Goal: Task Accomplishment & Management: Use online tool/utility

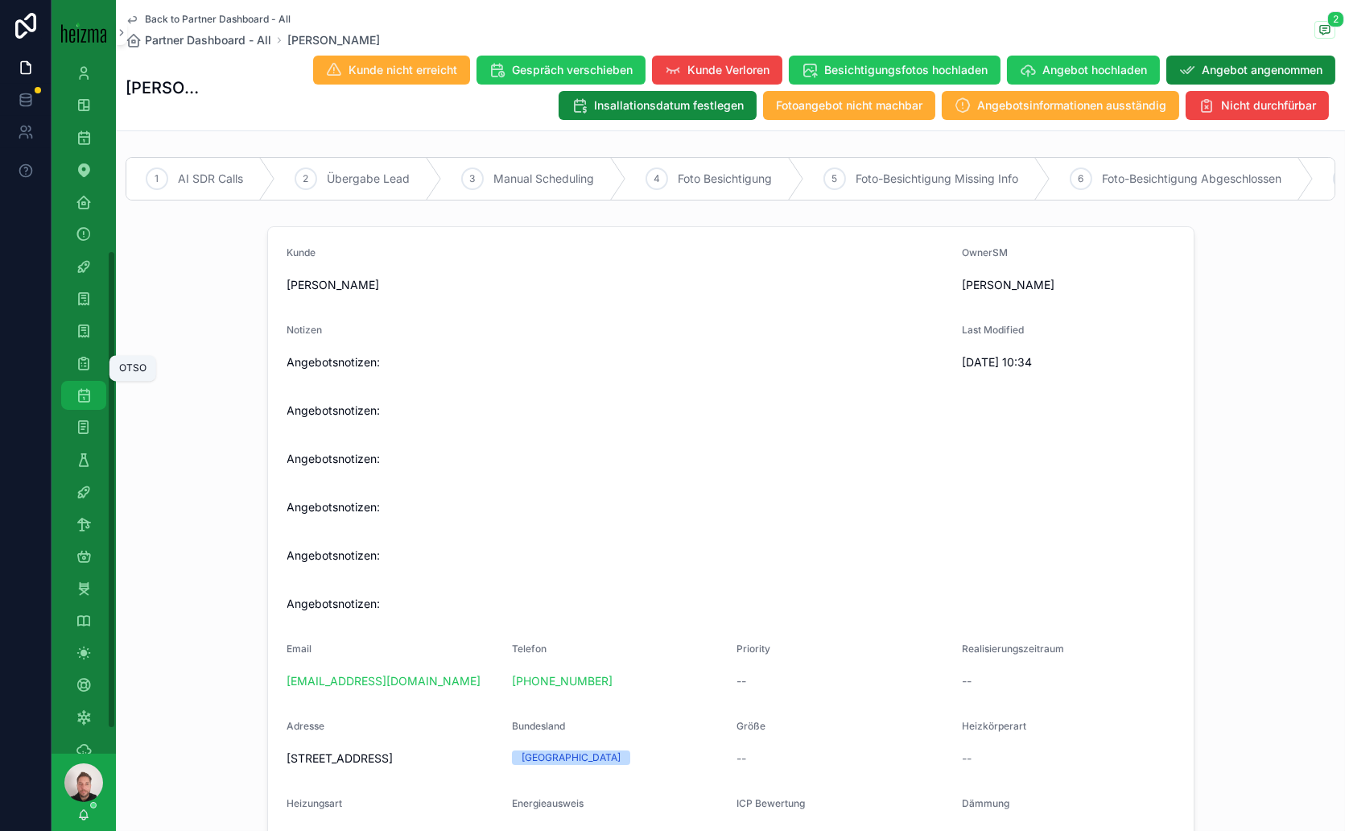
scroll to position [268, 0]
click at [85, 634] on icon "scrollable content" at bounding box center [84, 627] width 16 height 16
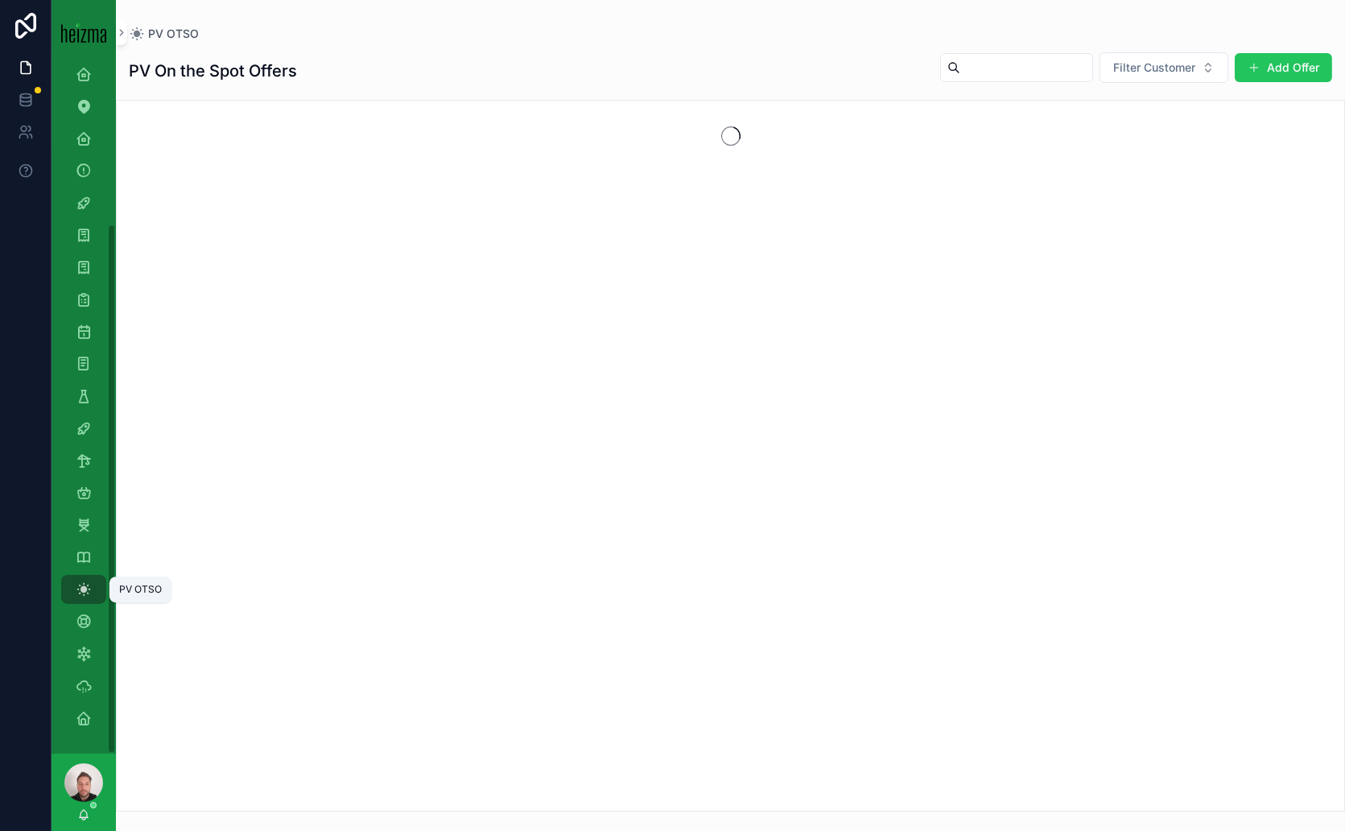
scroll to position [208, 0]
click at [1018, 73] on input "scrollable content" at bounding box center [1026, 67] width 132 height 23
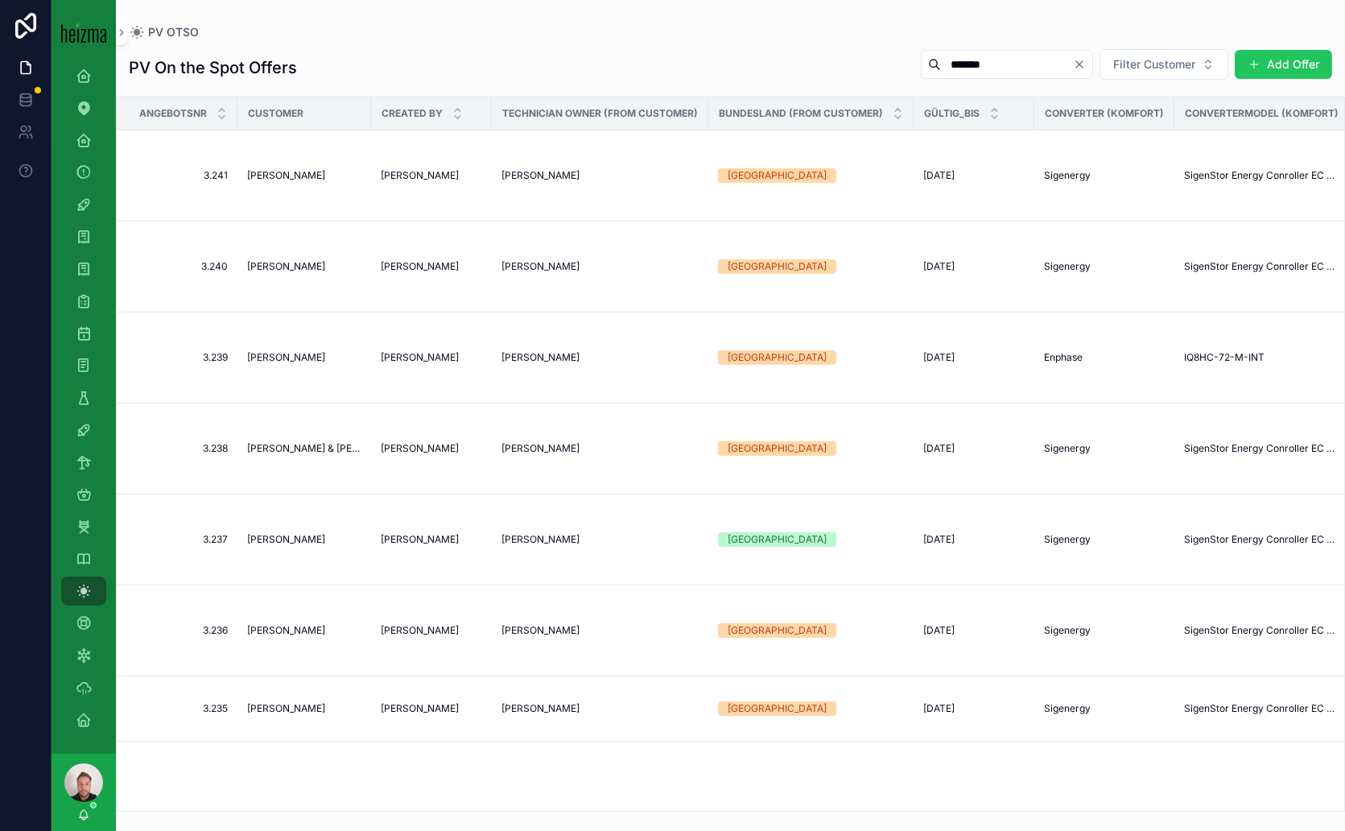
type input "********"
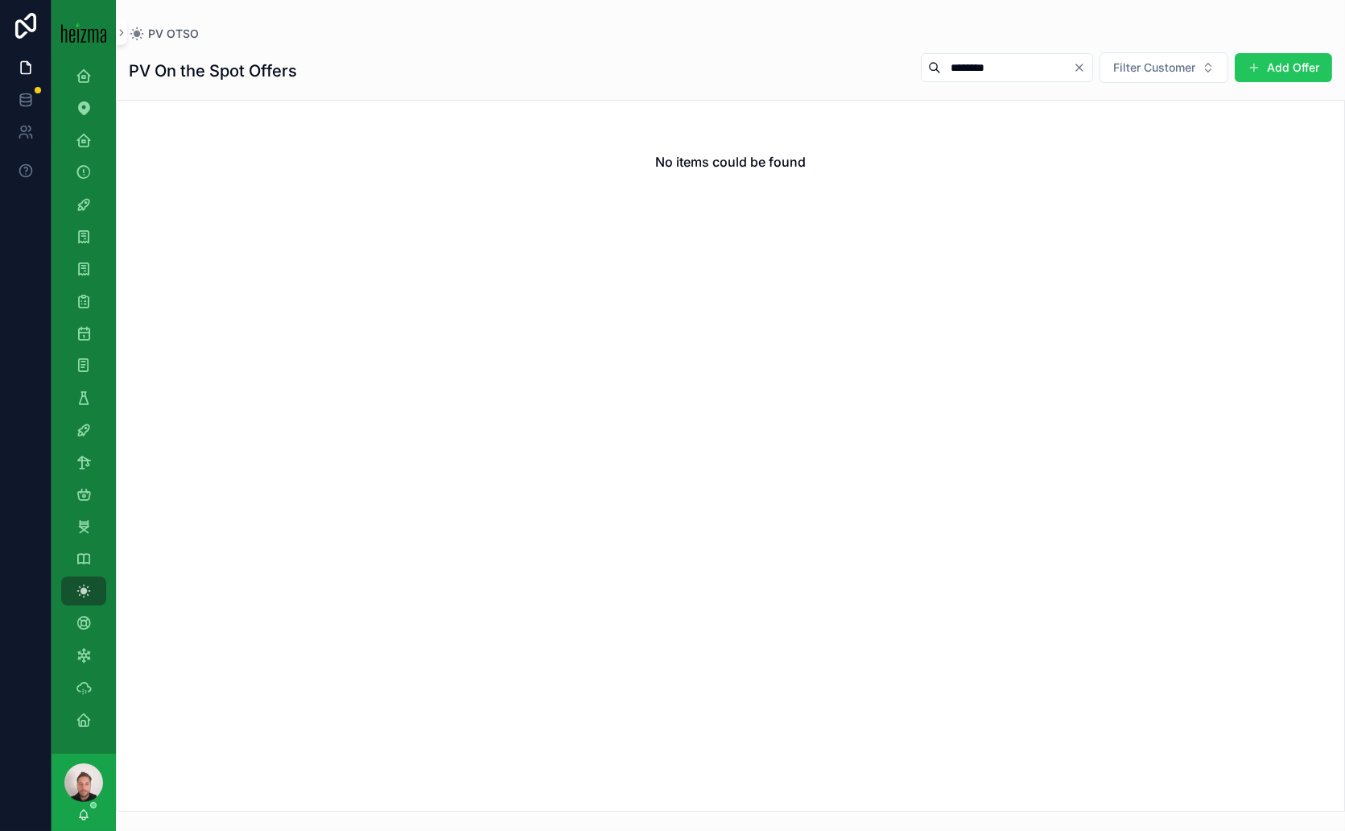
drag, startPoint x: 981, startPoint y: 68, endPoint x: 906, endPoint y: 73, distance: 75.1
click at [941, 73] on input "********" at bounding box center [1007, 67] width 132 height 23
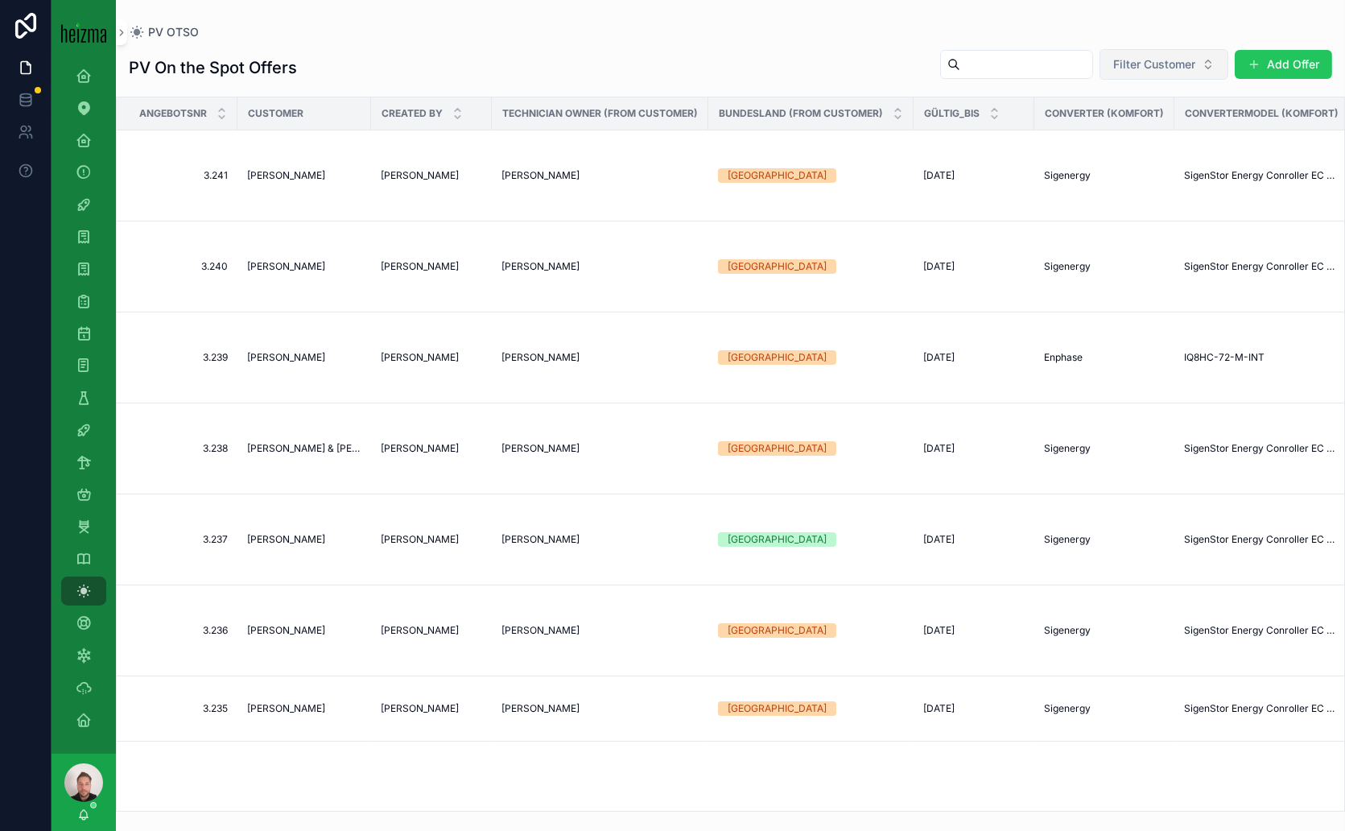
drag, startPoint x: 1121, startPoint y: 60, endPoint x: 1128, endPoint y: 66, distance: 9.1
click at [1126, 65] on span "Filter Customer" at bounding box center [1154, 64] width 82 height 16
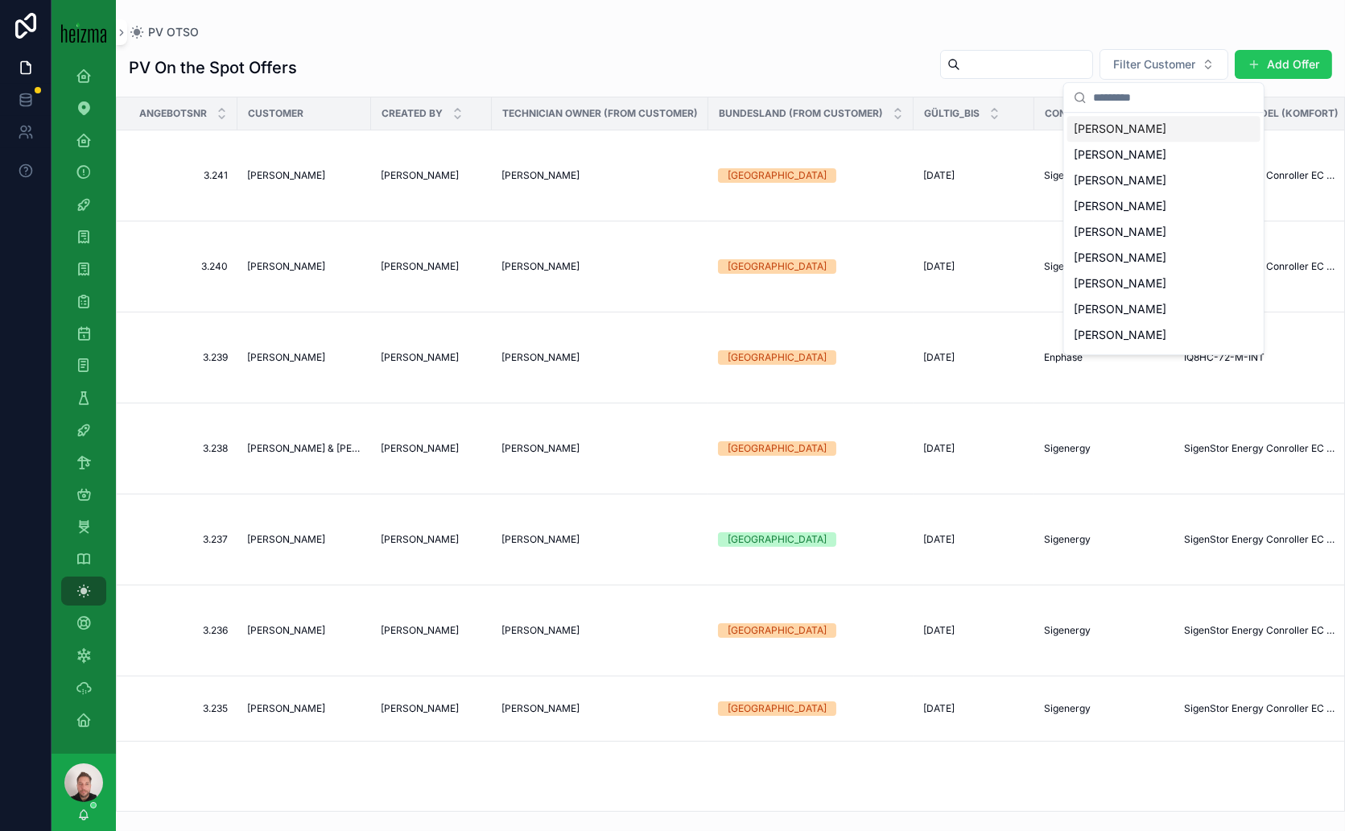
click at [1135, 95] on input "scrollable content" at bounding box center [1173, 97] width 161 height 29
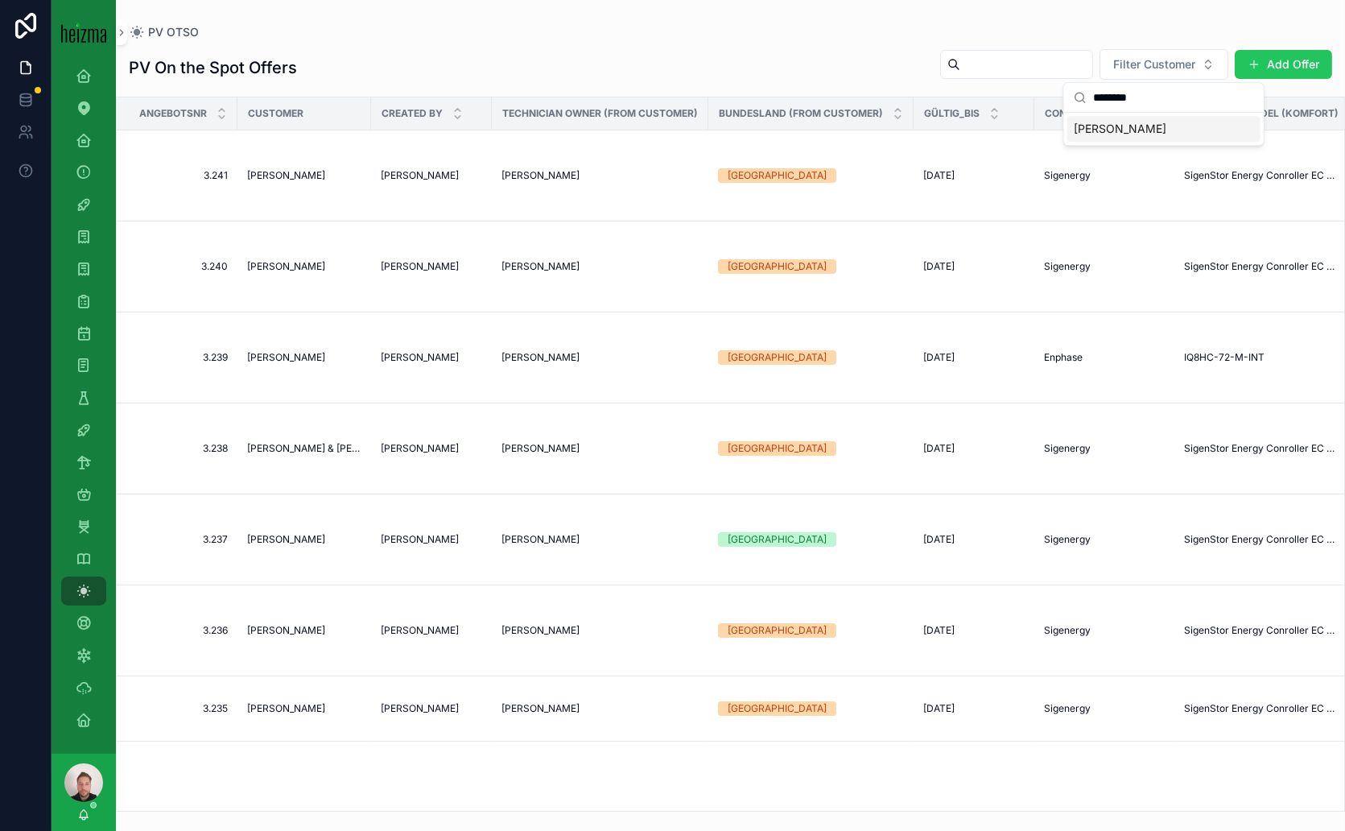
type input "********"
click at [1115, 132] on span "[PERSON_NAME]" at bounding box center [1120, 129] width 93 height 16
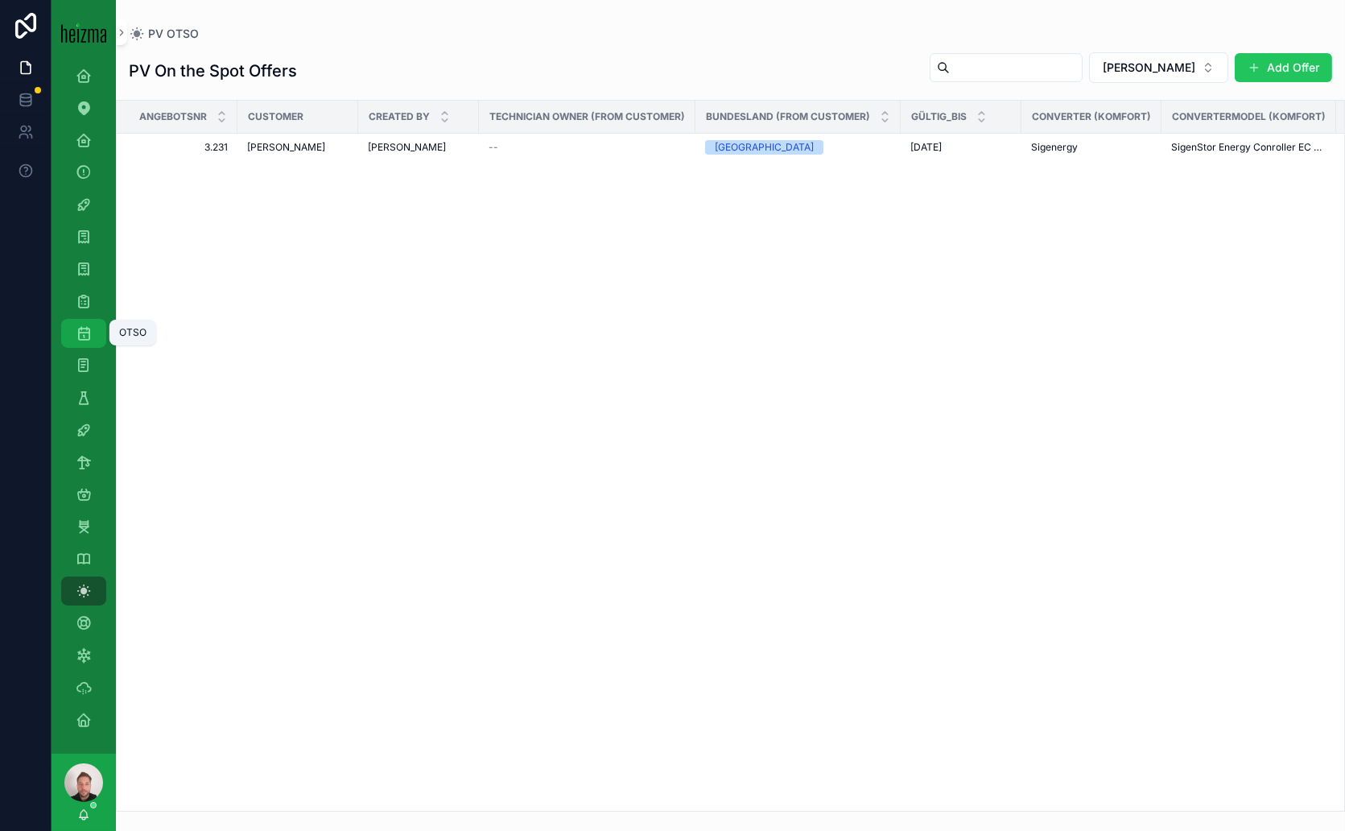
click at [89, 333] on icon "scrollable content" at bounding box center [84, 333] width 16 height 16
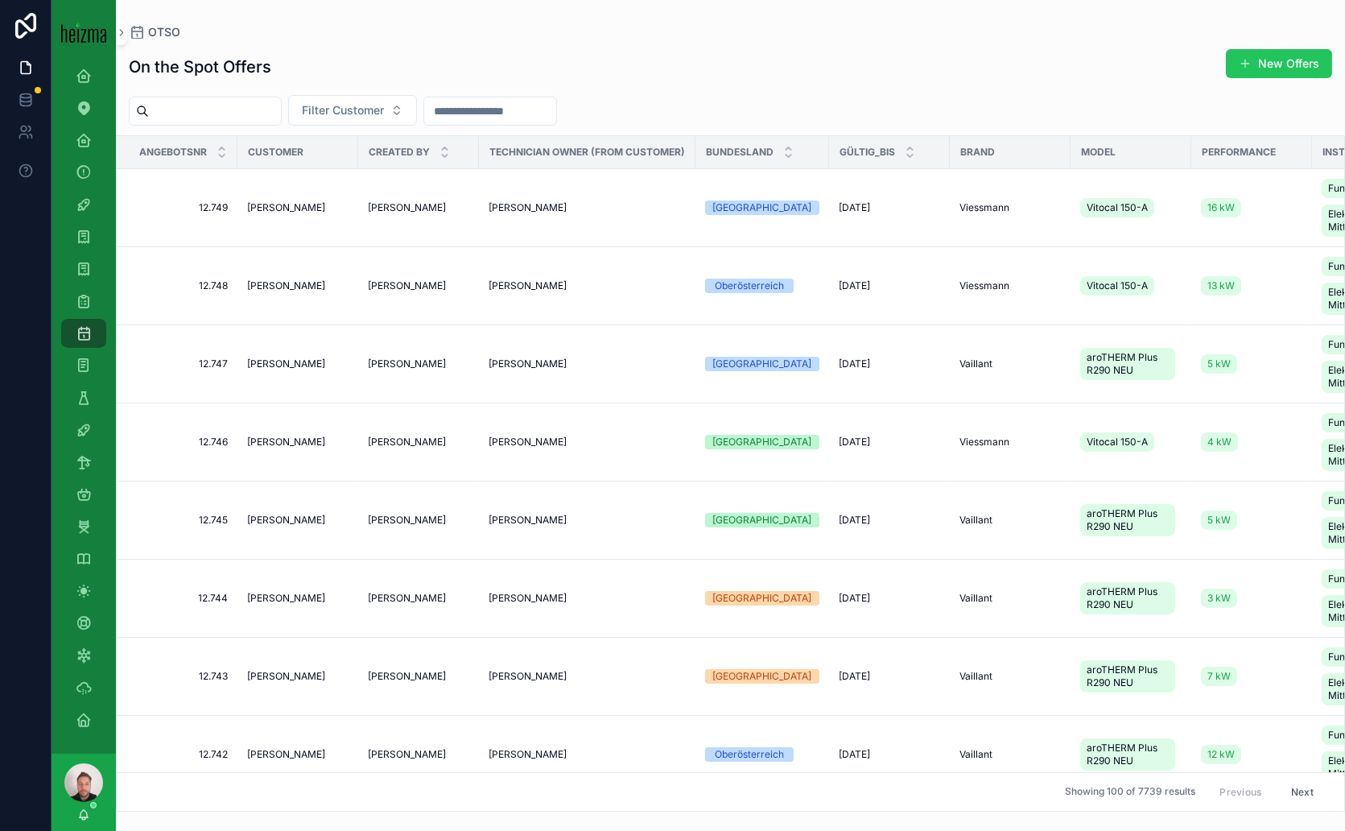
click at [265, 110] on input "scrollable content" at bounding box center [215, 111] width 132 height 23
click at [1253, 60] on button "New Offers" at bounding box center [1279, 63] width 106 height 29
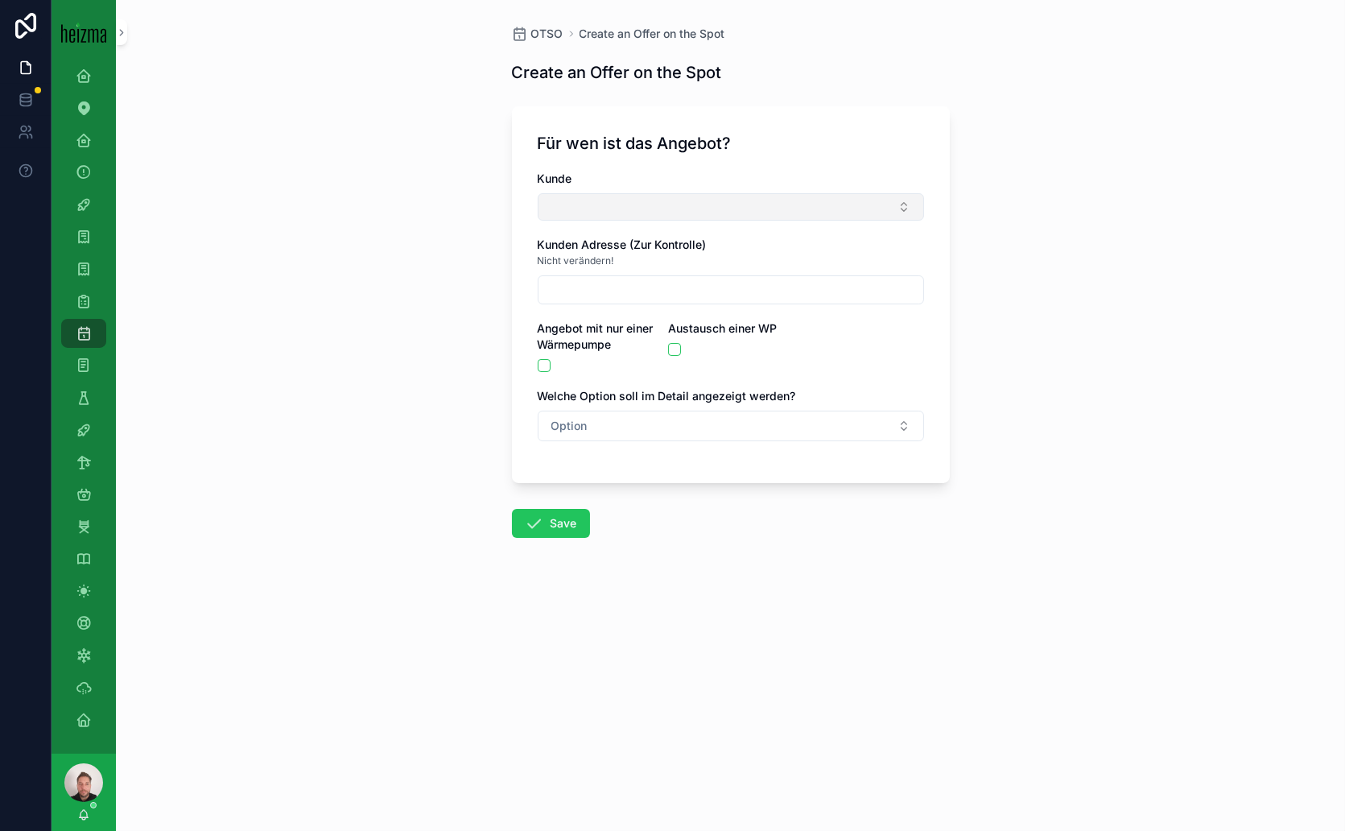
click at [696, 197] on button "Select Button" at bounding box center [731, 206] width 386 height 27
click at [1104, 192] on div "OTSO Create an Offer on the Spot Create an Offer on the Spot Für wen ist das An…" at bounding box center [730, 415] width 1229 height 831
click at [78, 589] on icon "scrollable content" at bounding box center [84, 591] width 16 height 16
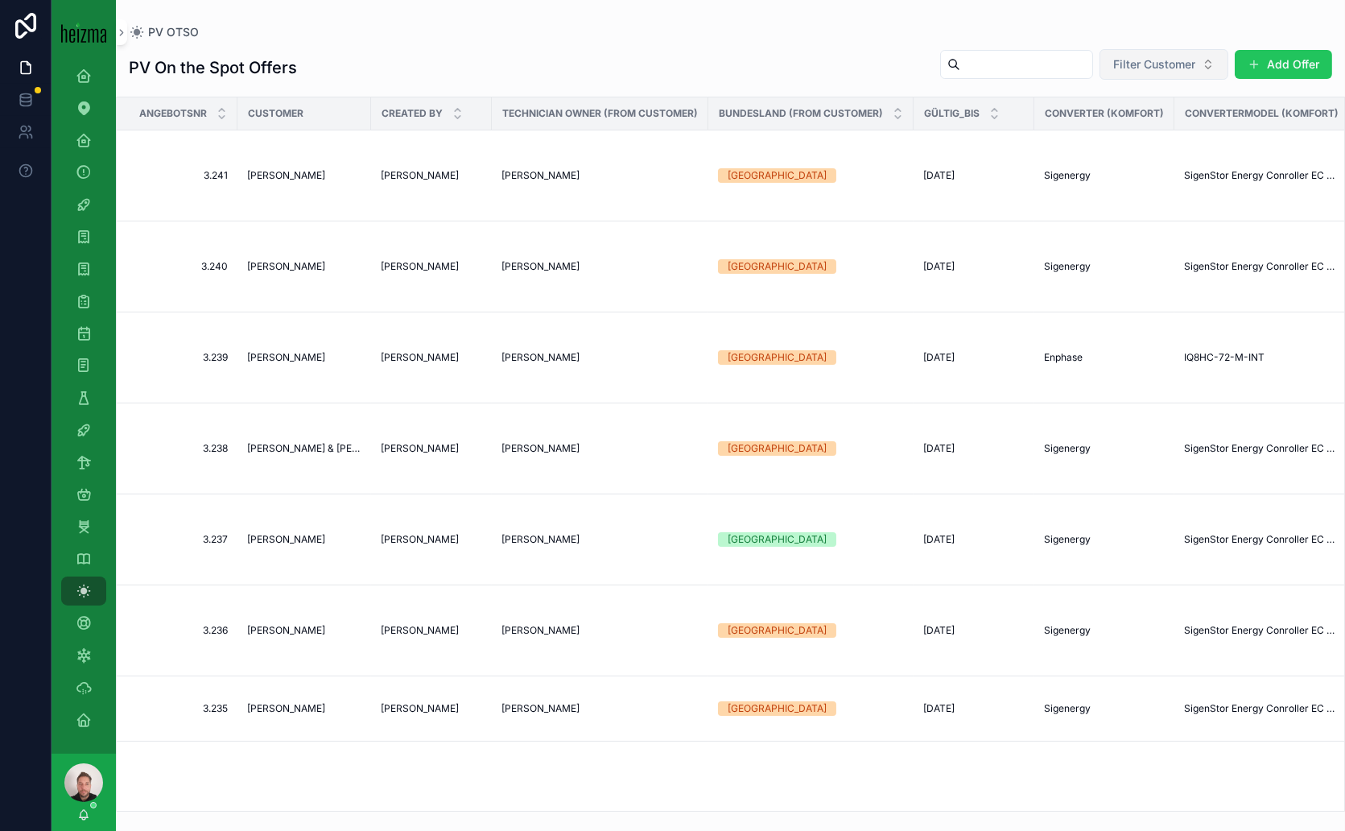
click at [1175, 62] on span "Filter Customer" at bounding box center [1154, 64] width 82 height 16
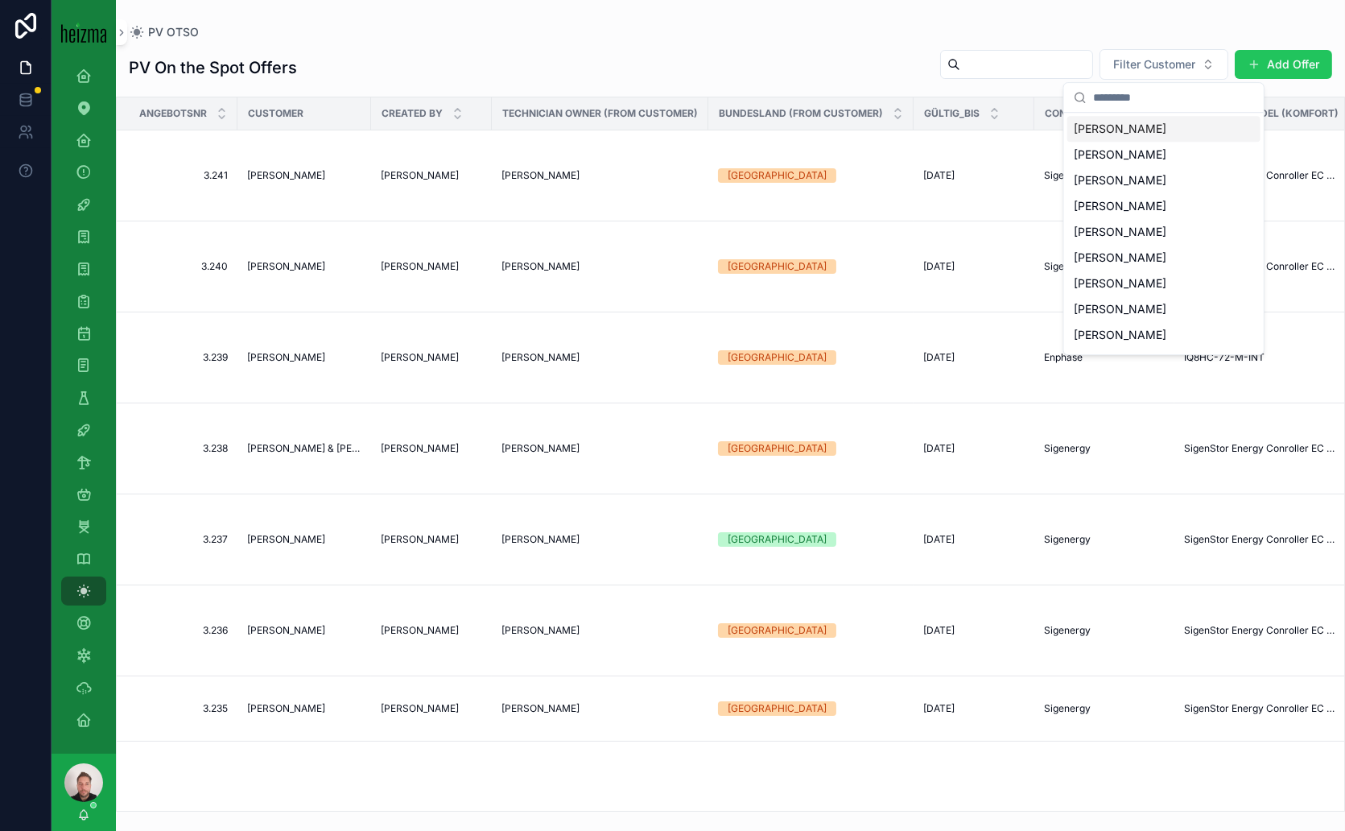
click at [1143, 99] on input "scrollable content" at bounding box center [1173, 97] width 161 height 29
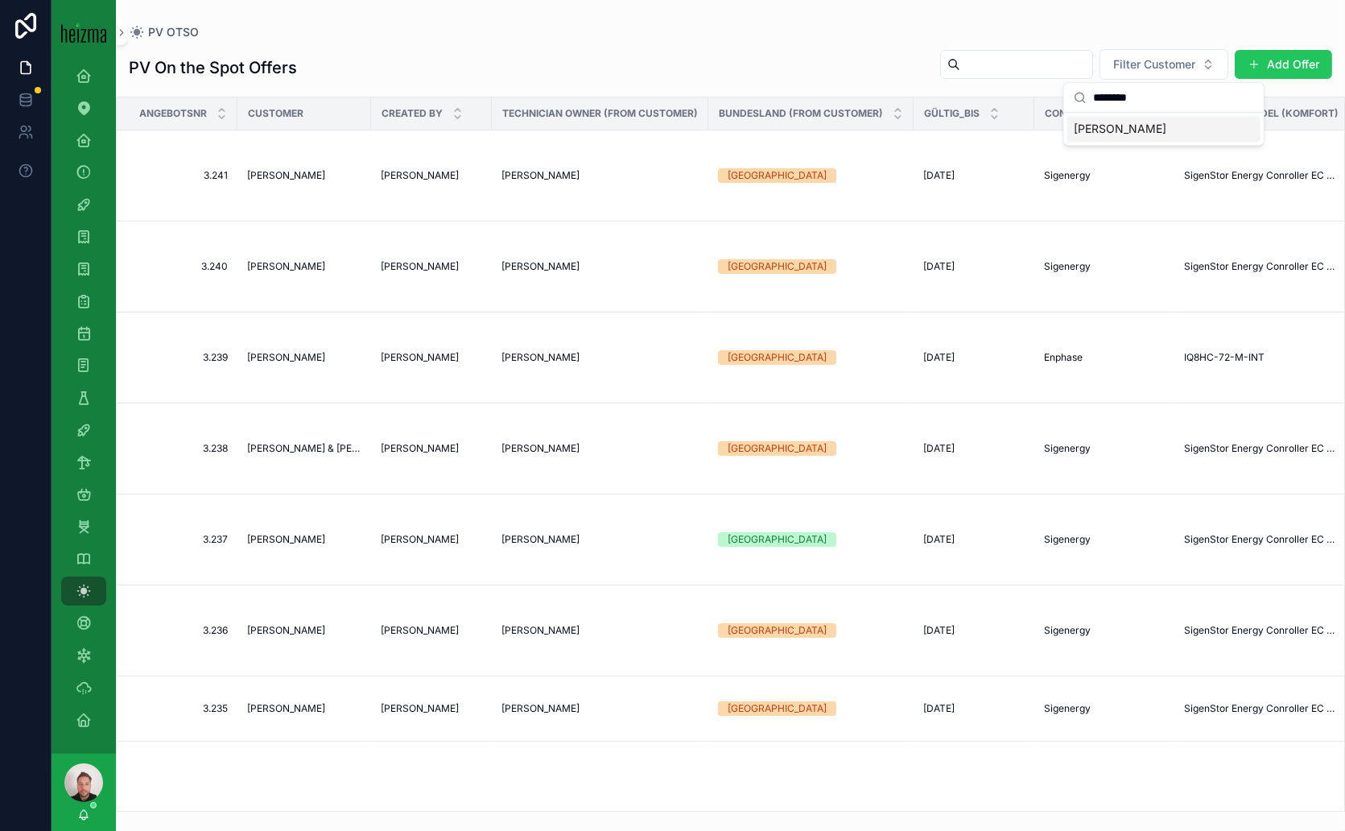
type input "********"
click at [1111, 127] on span "[PERSON_NAME]" at bounding box center [1120, 129] width 93 height 16
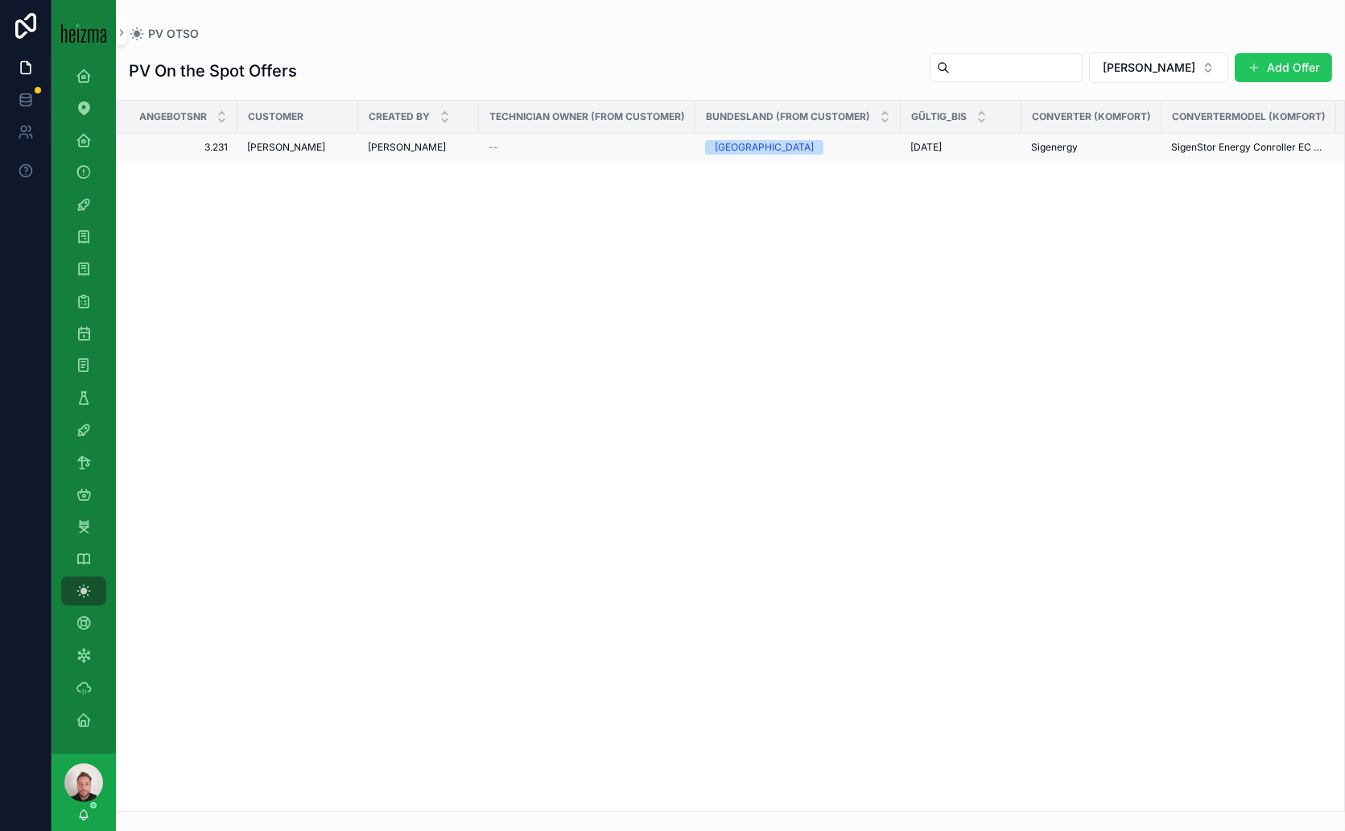
click at [420, 147] on span "[PERSON_NAME]" at bounding box center [407, 147] width 78 height 13
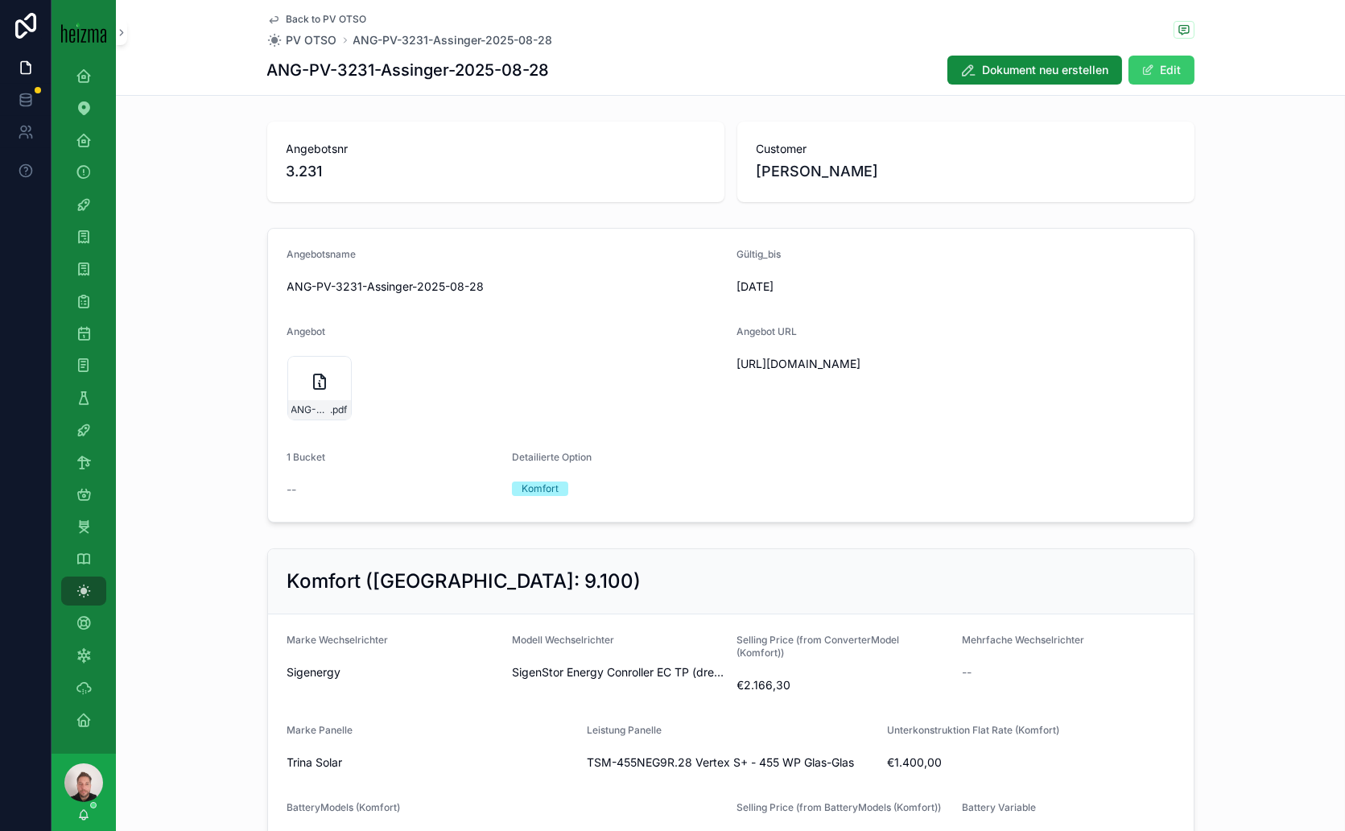
click at [1160, 72] on button "Edit" at bounding box center [1162, 70] width 66 height 29
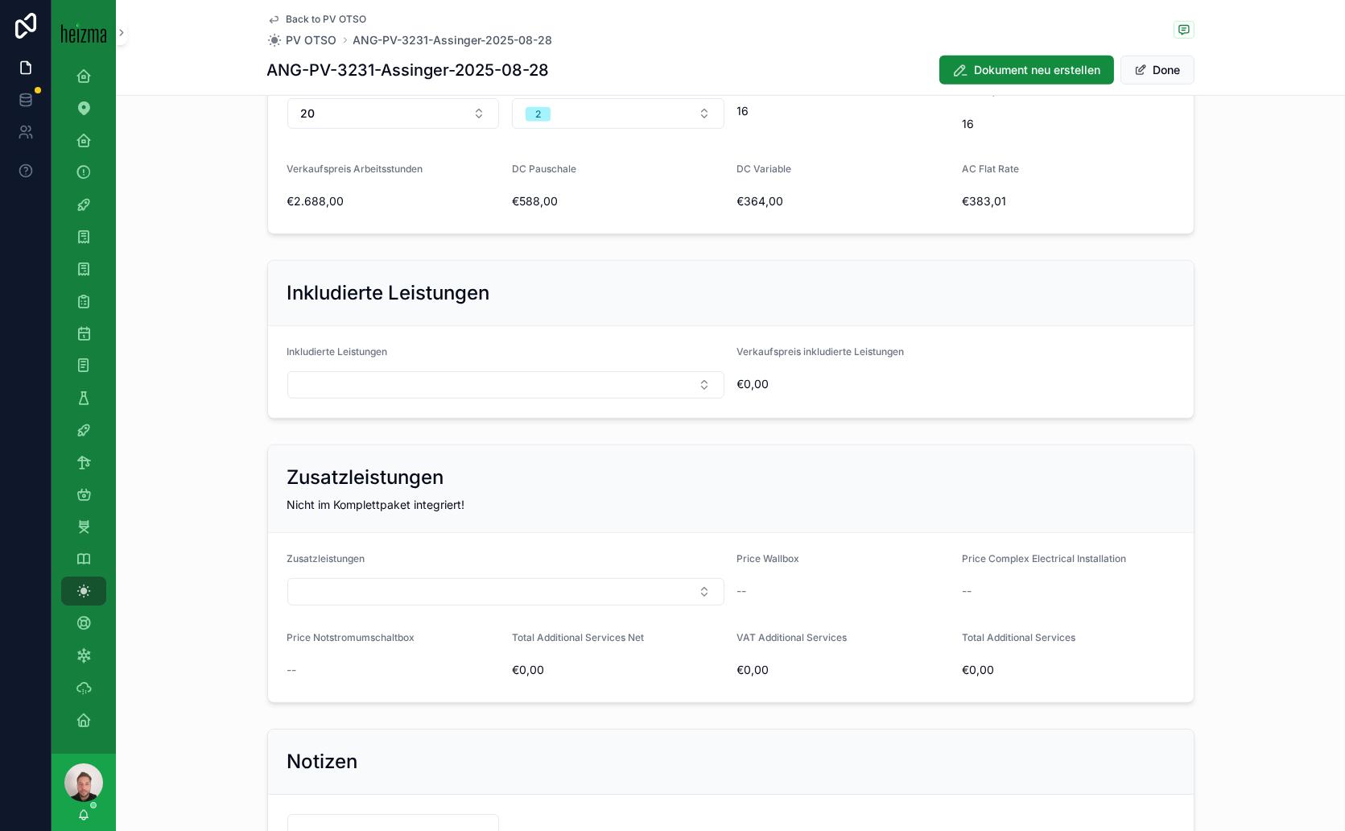
scroll to position [1968, 0]
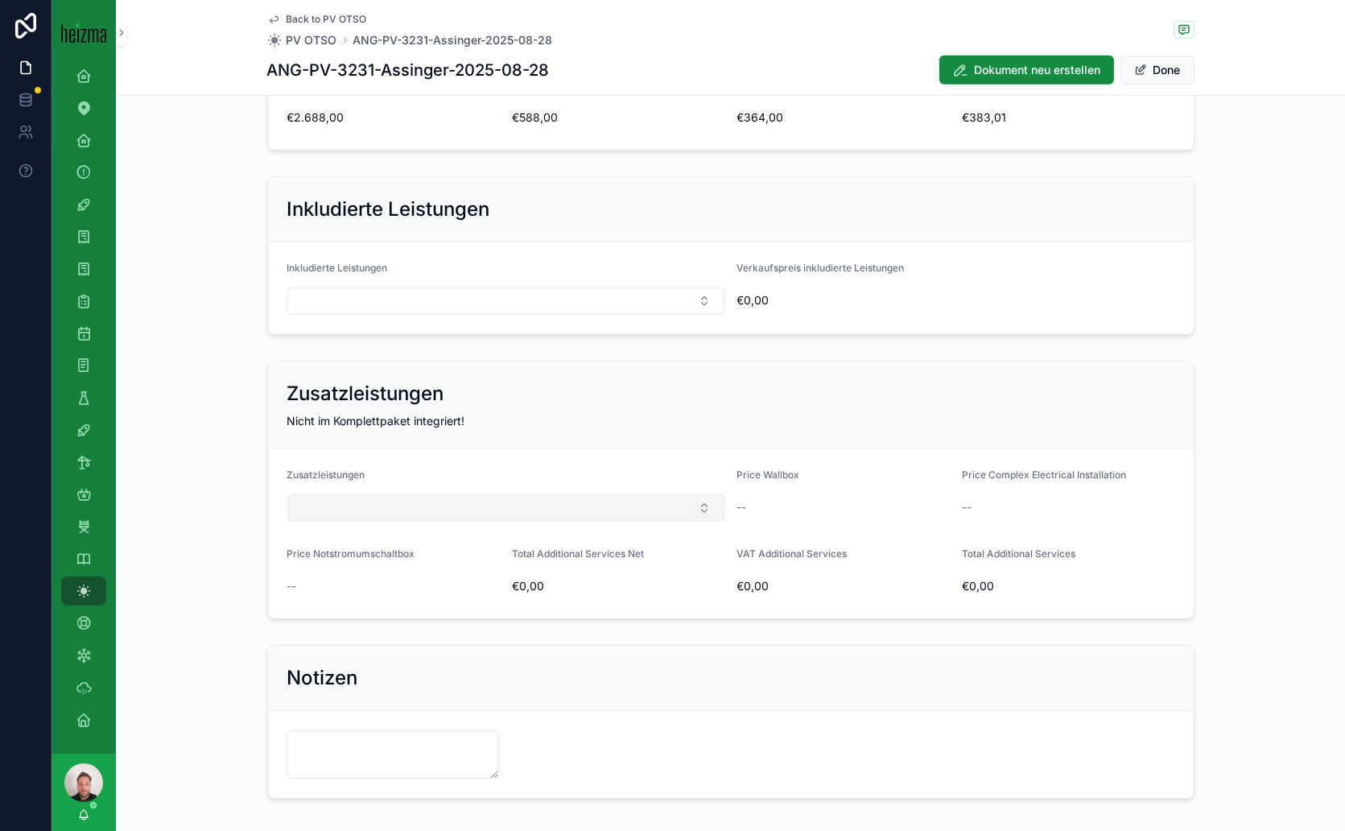
click at [675, 494] on button "Select Button" at bounding box center [505, 507] width 437 height 27
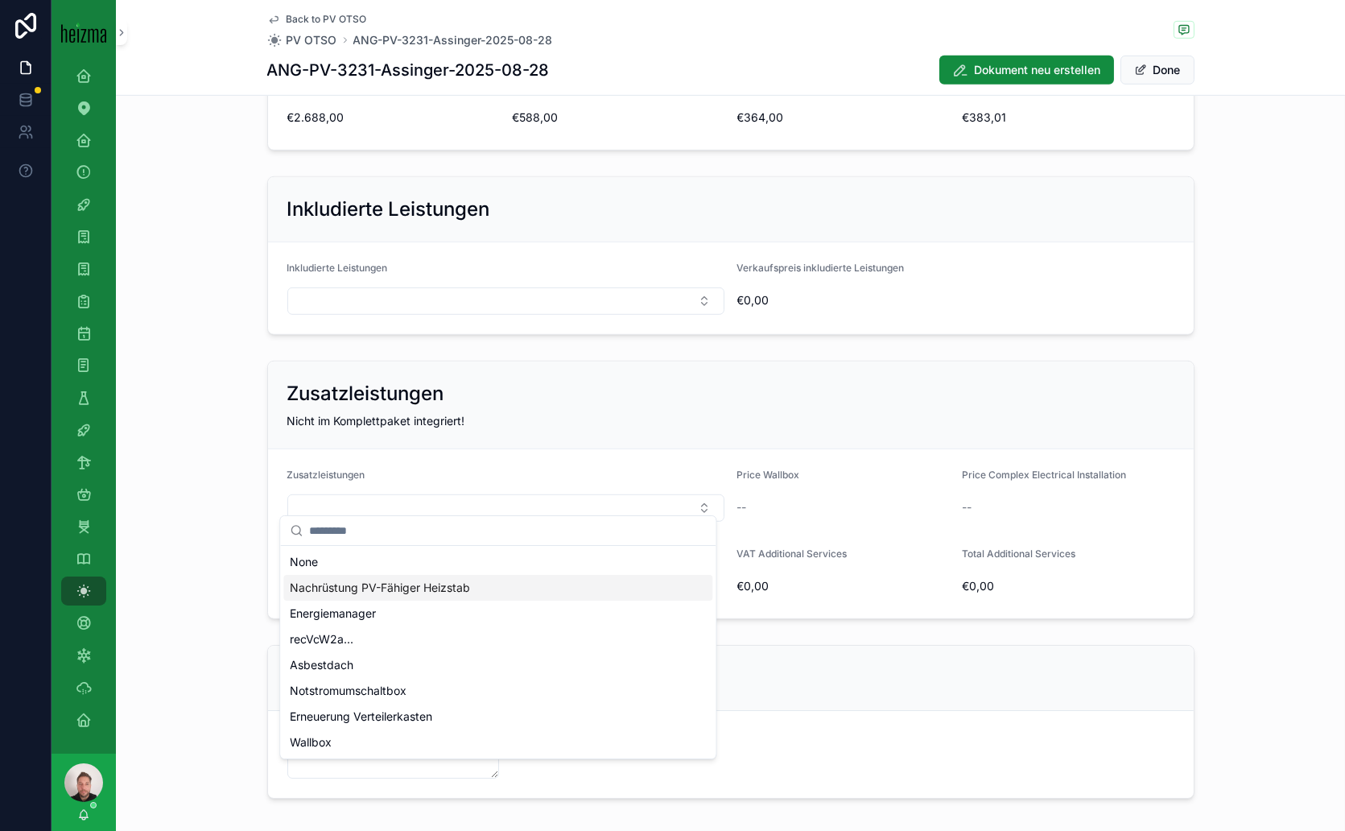
click at [405, 588] on span "Nachrüstung PV-Fähiger Heizstab" at bounding box center [380, 588] width 180 height 16
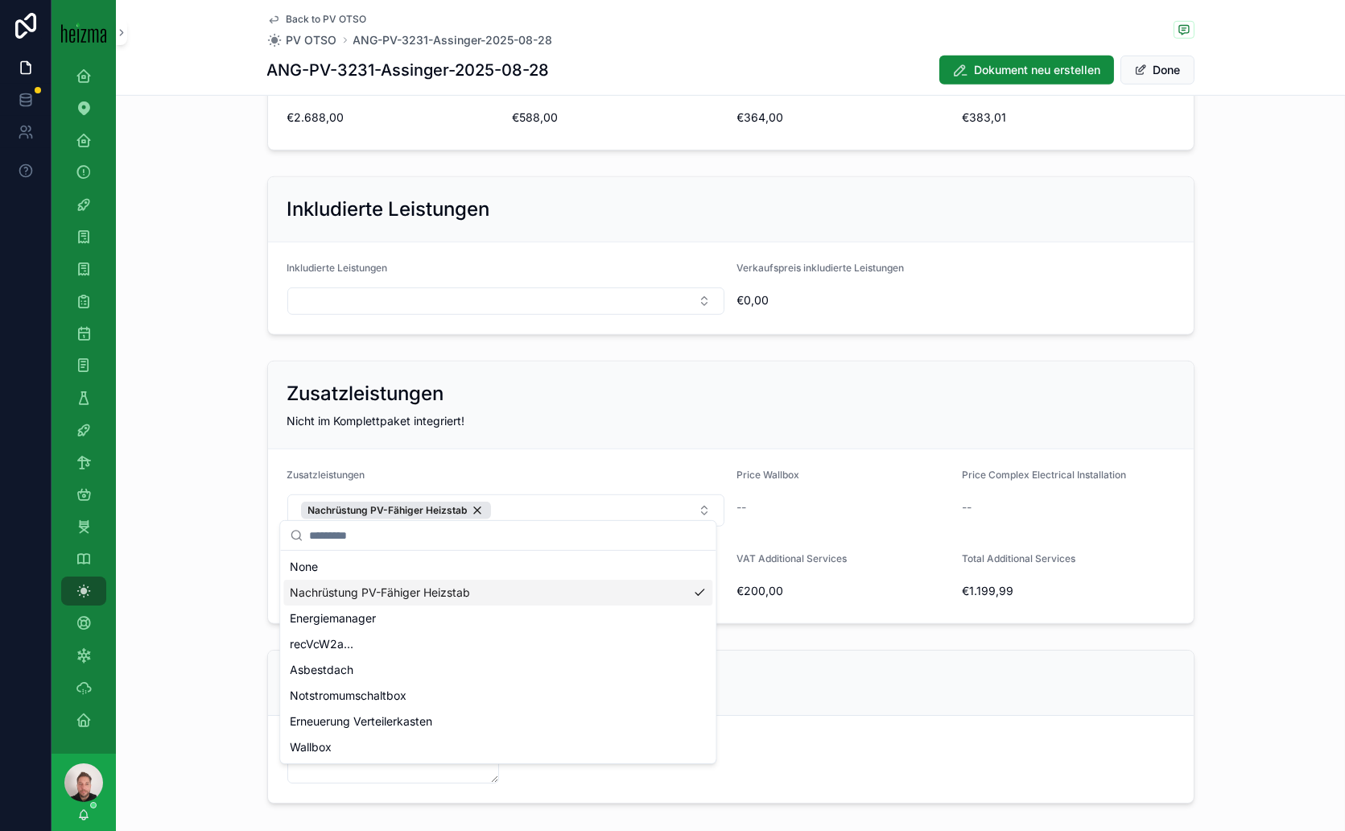
click at [1245, 488] on div "Zusatzleistungen Nicht im Komplettpaket integriert! Zusatzleistungen Nachrüstun…" at bounding box center [730, 492] width 1229 height 276
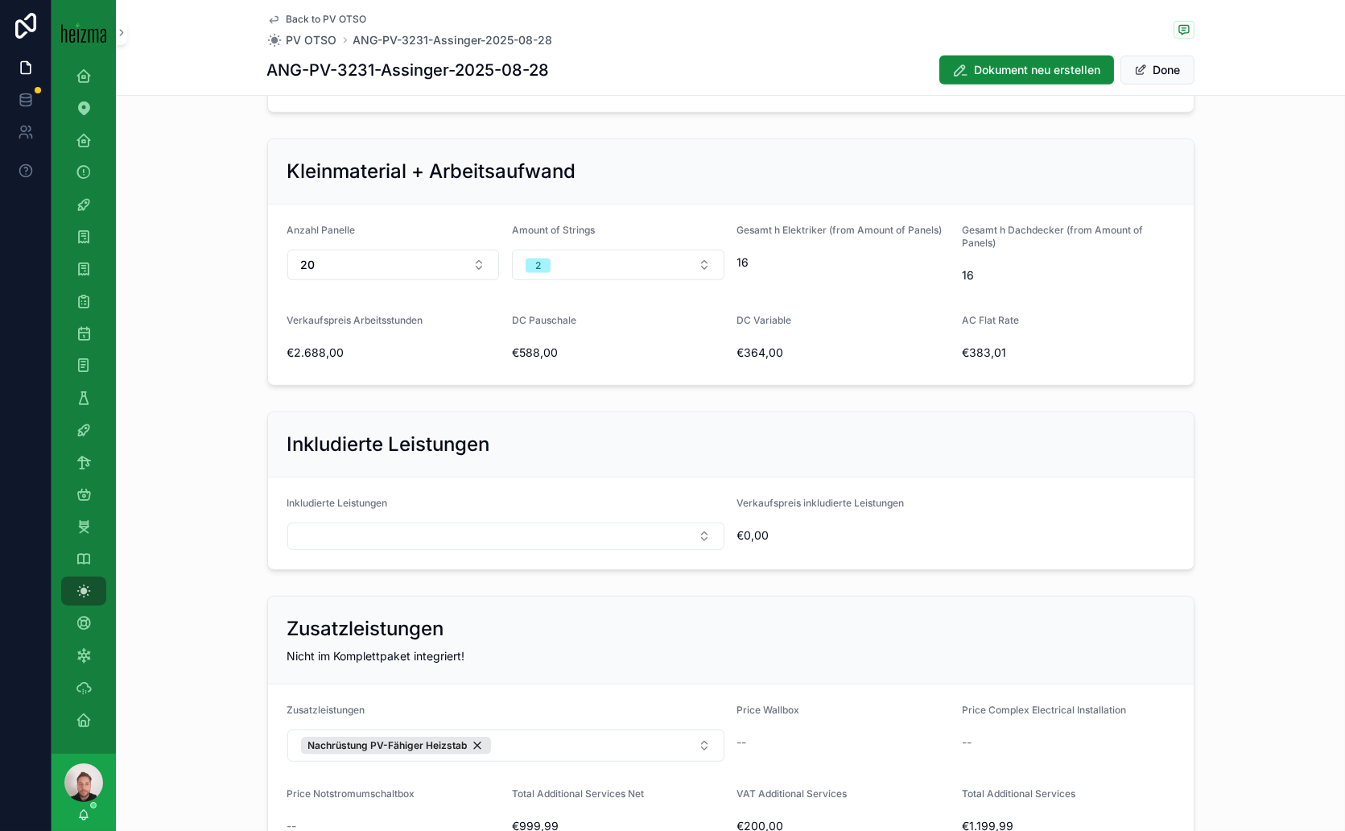
scroll to position [1681, 0]
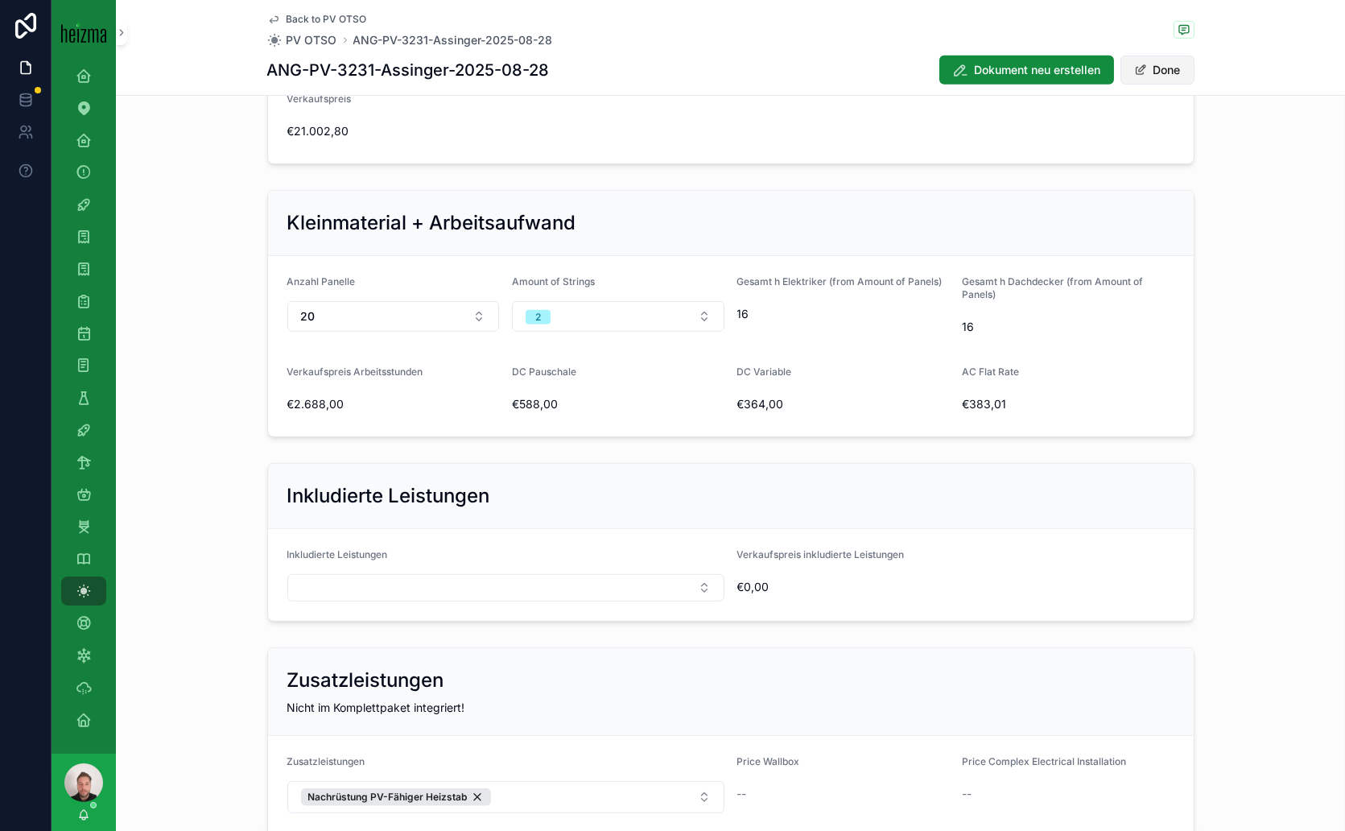
click at [1153, 66] on button "Done" at bounding box center [1158, 70] width 74 height 29
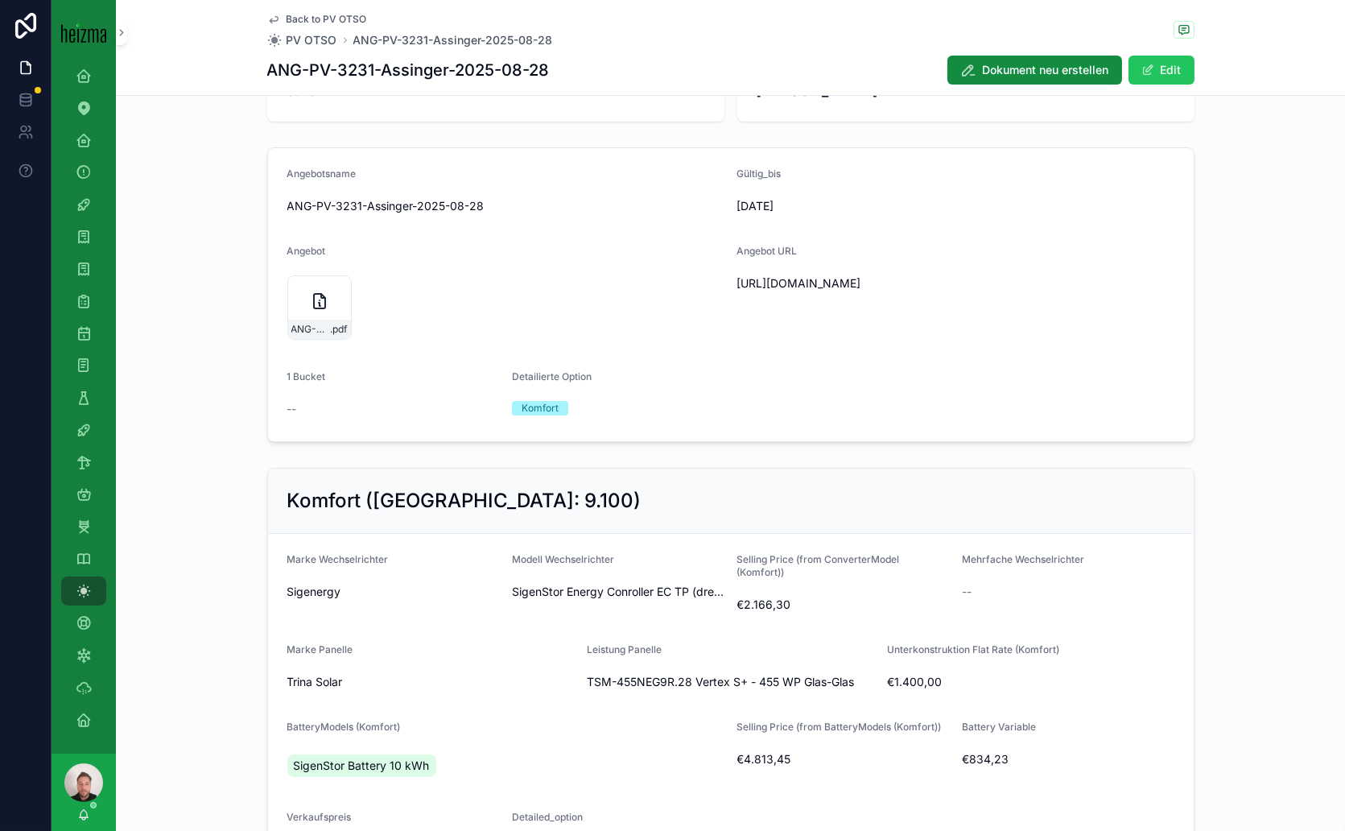
scroll to position [0, 0]
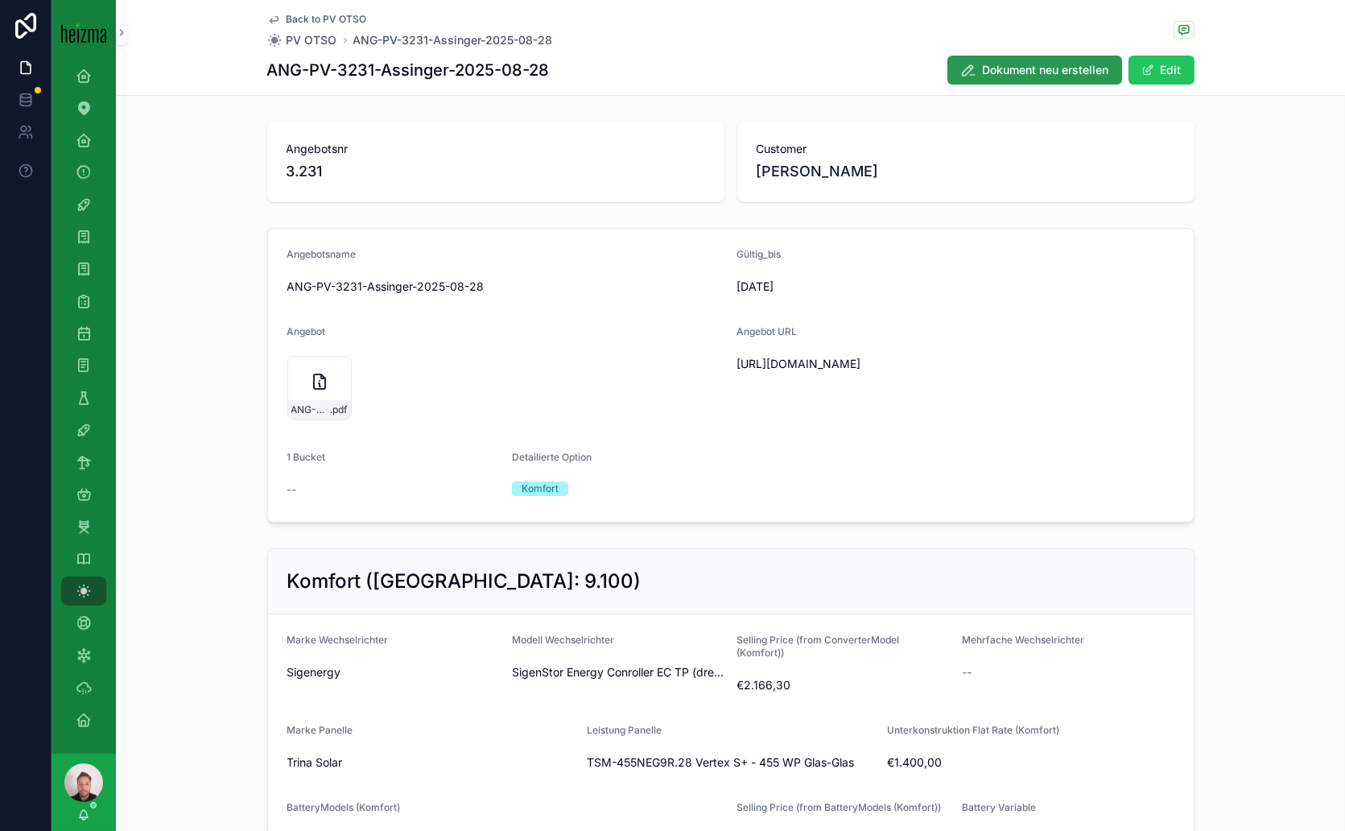
click at [1076, 71] on span "Dokument neu erstellen" at bounding box center [1046, 70] width 126 height 16
click at [381, 383] on icon "scrollable content" at bounding box center [390, 381] width 19 height 19
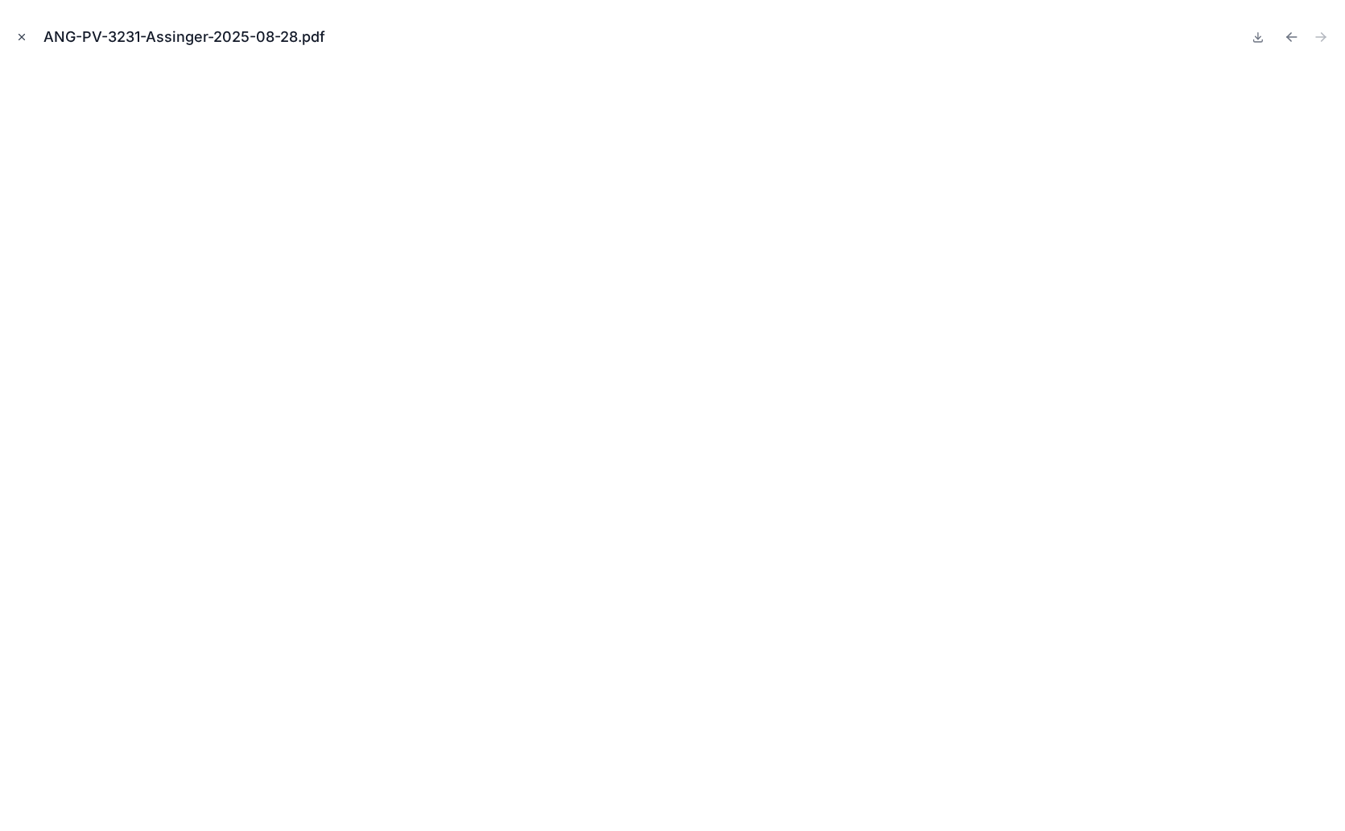
click at [21, 34] on icon "Close modal" at bounding box center [21, 36] width 11 height 11
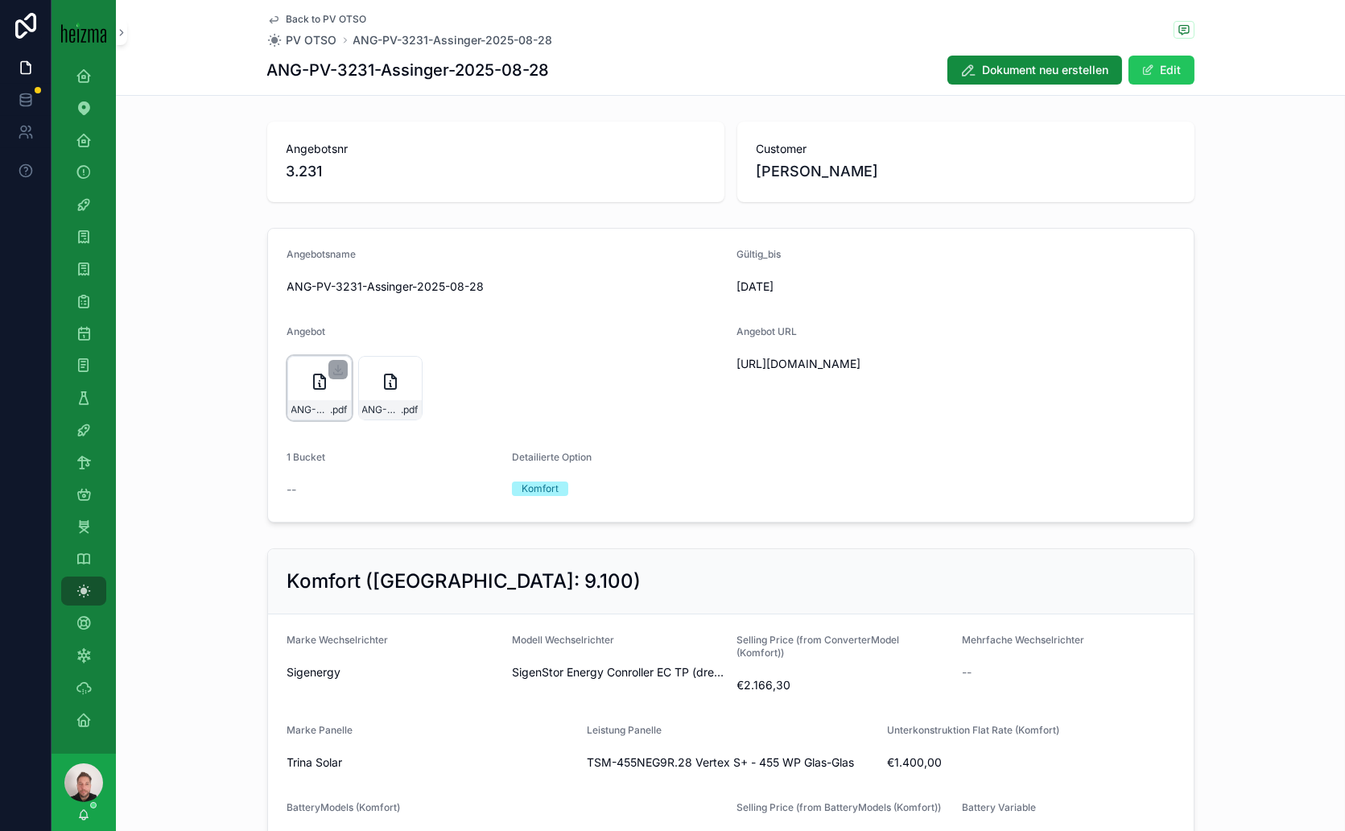
click at [315, 389] on icon "scrollable content" at bounding box center [319, 381] width 19 height 19
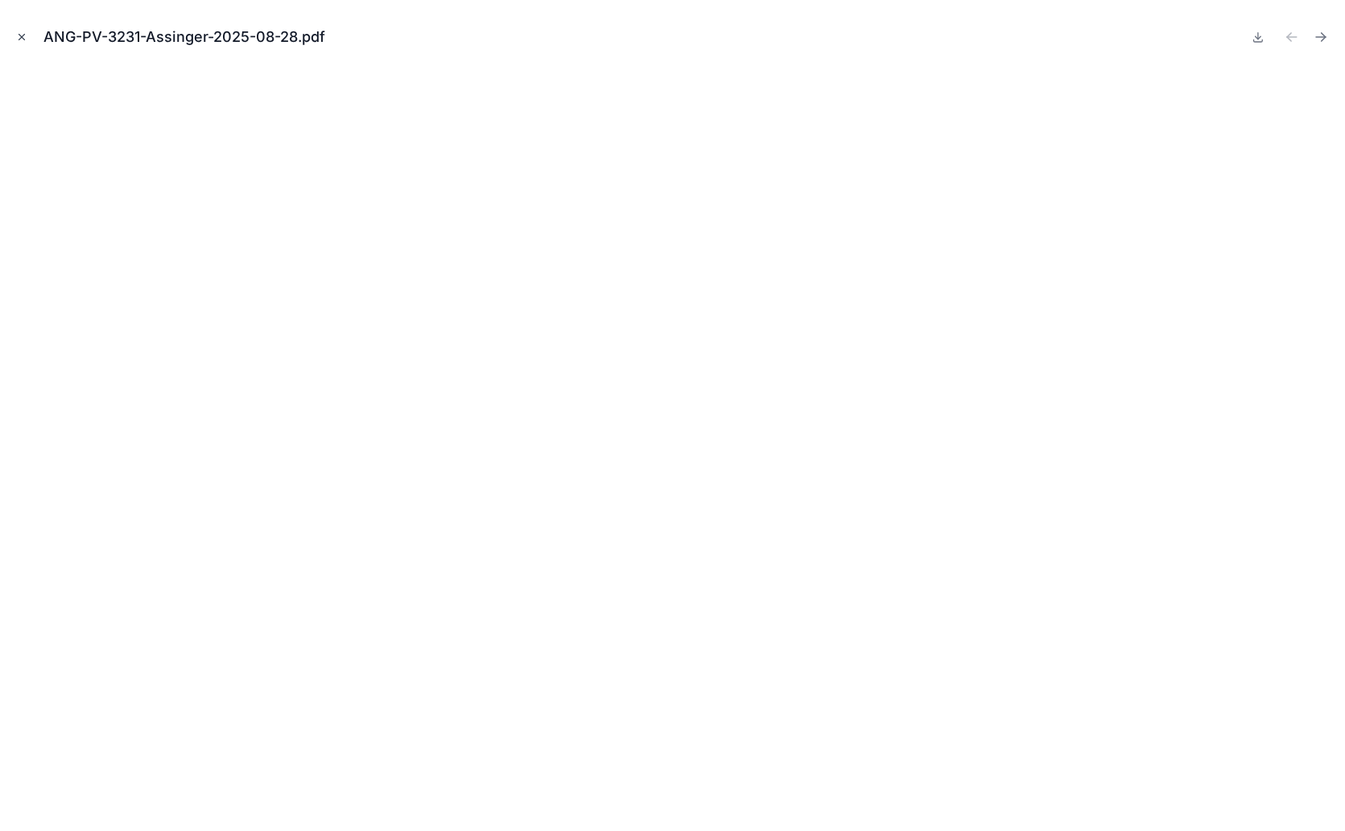
click at [24, 39] on icon "Close modal" at bounding box center [22, 38] width 6 height 6
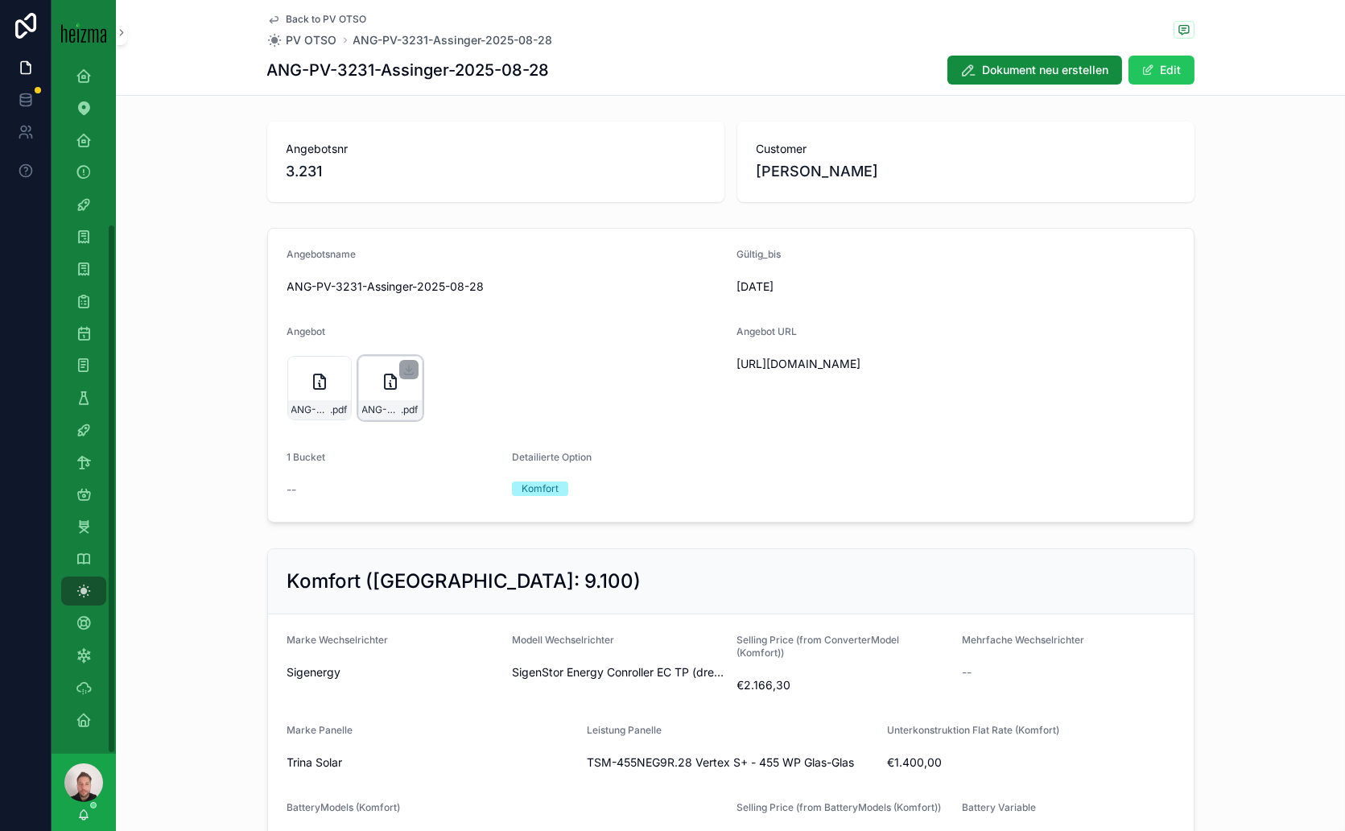
click at [390, 383] on icon "scrollable content" at bounding box center [390, 381] width 19 height 19
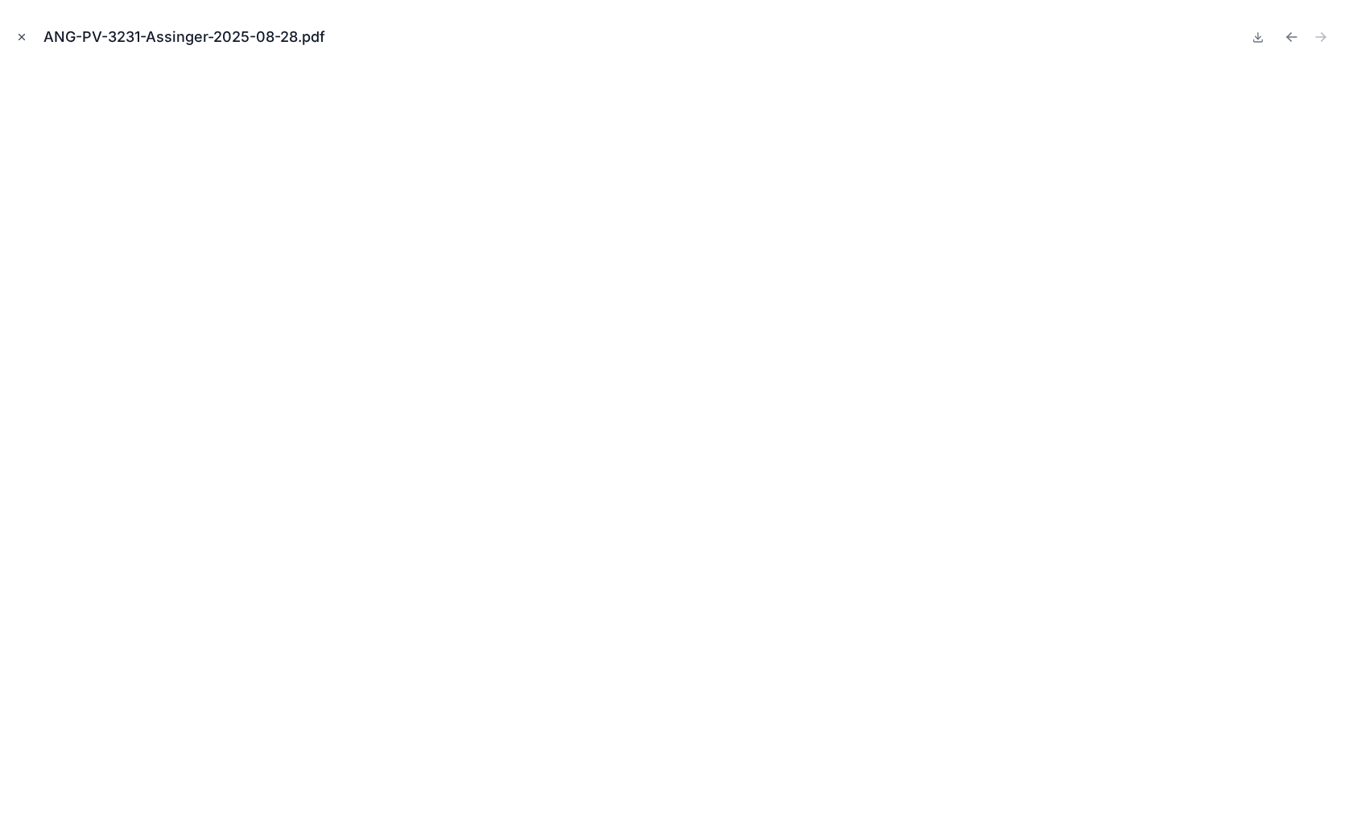
click at [19, 35] on icon "Close modal" at bounding box center [21, 36] width 11 height 11
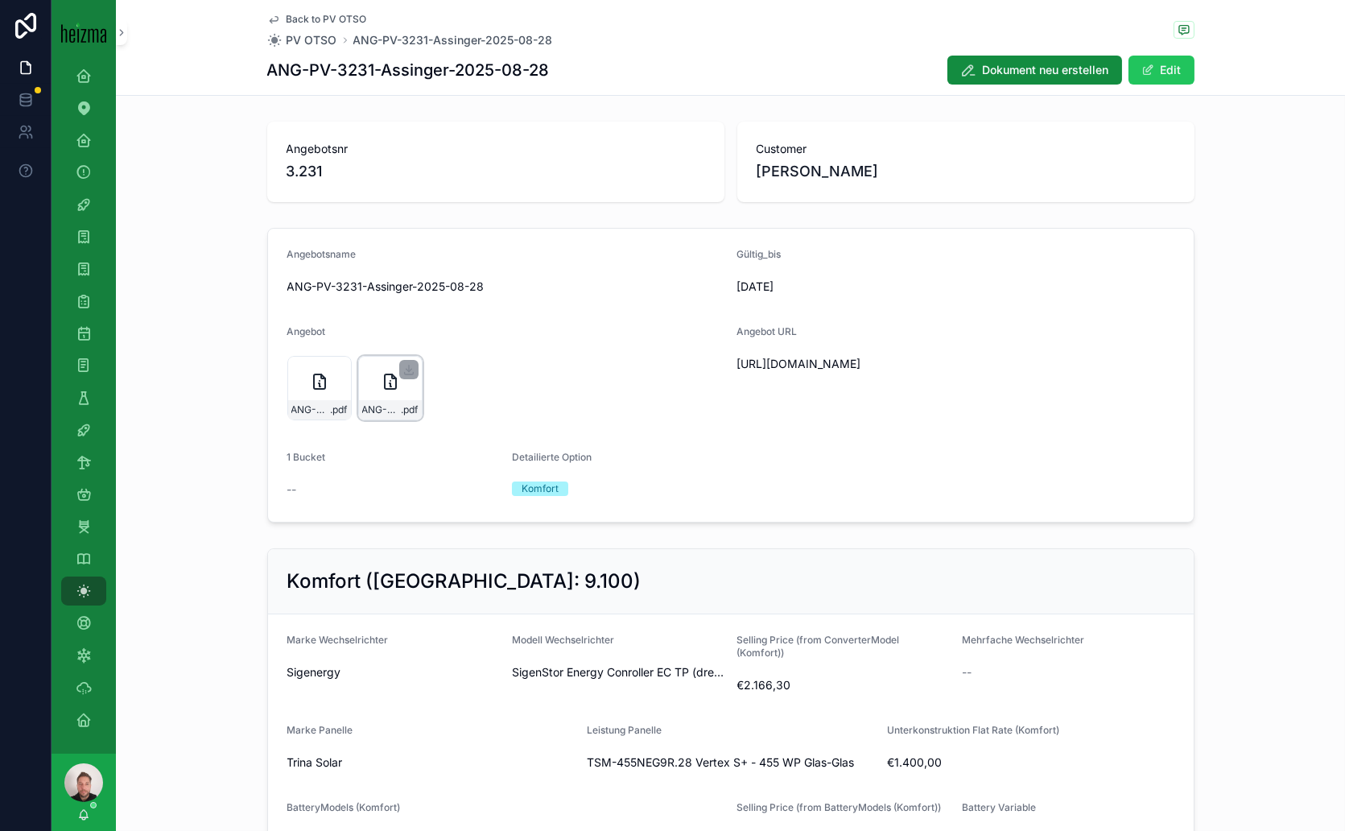
click at [390, 382] on icon "scrollable content" at bounding box center [390, 381] width 19 height 19
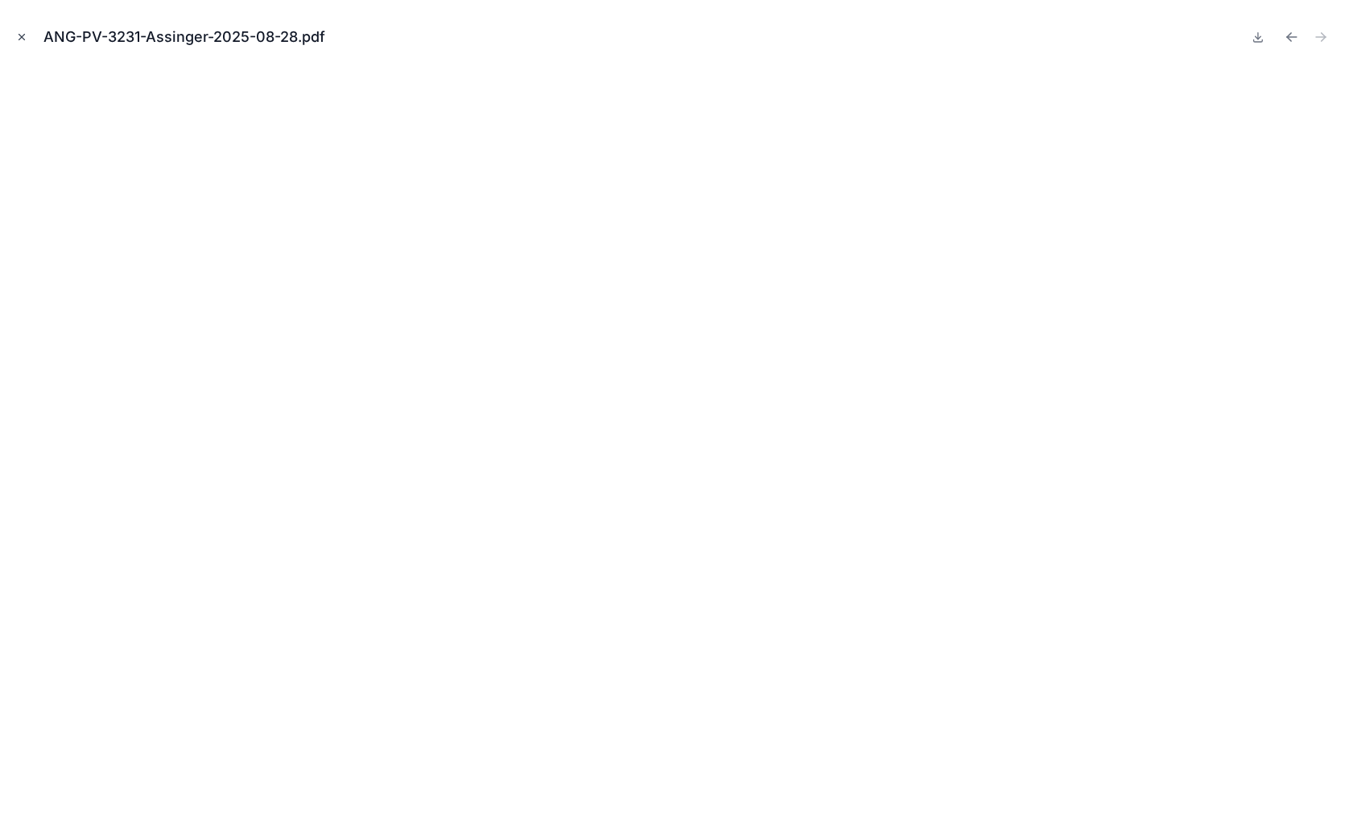
click at [25, 39] on icon "Close modal" at bounding box center [21, 36] width 11 height 11
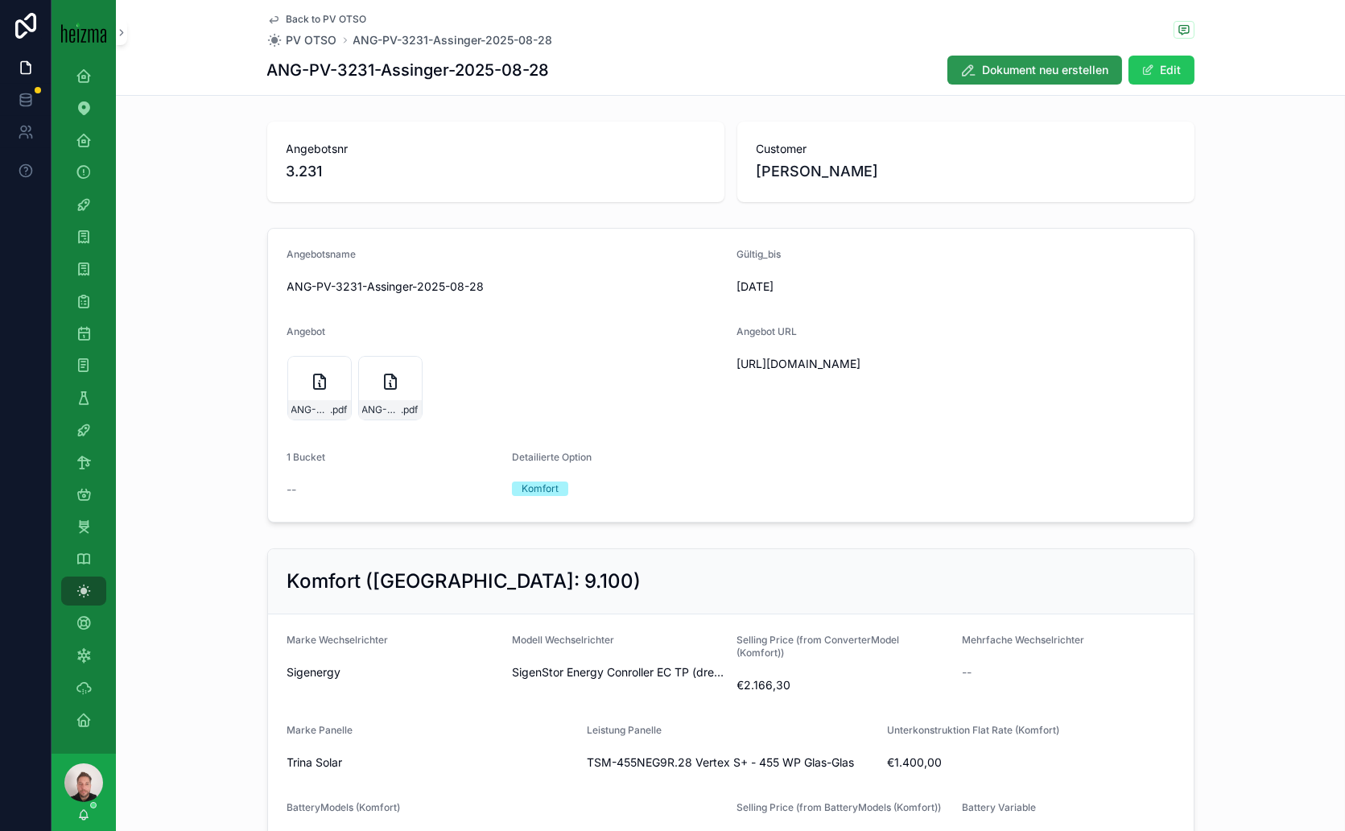
click at [1048, 64] on span "Dokument neu erstellen" at bounding box center [1046, 70] width 126 height 16
click at [440, 377] on div "ANG-PV-3231-Assinger-2025-08-28 .pdf" at bounding box center [461, 388] width 64 height 64
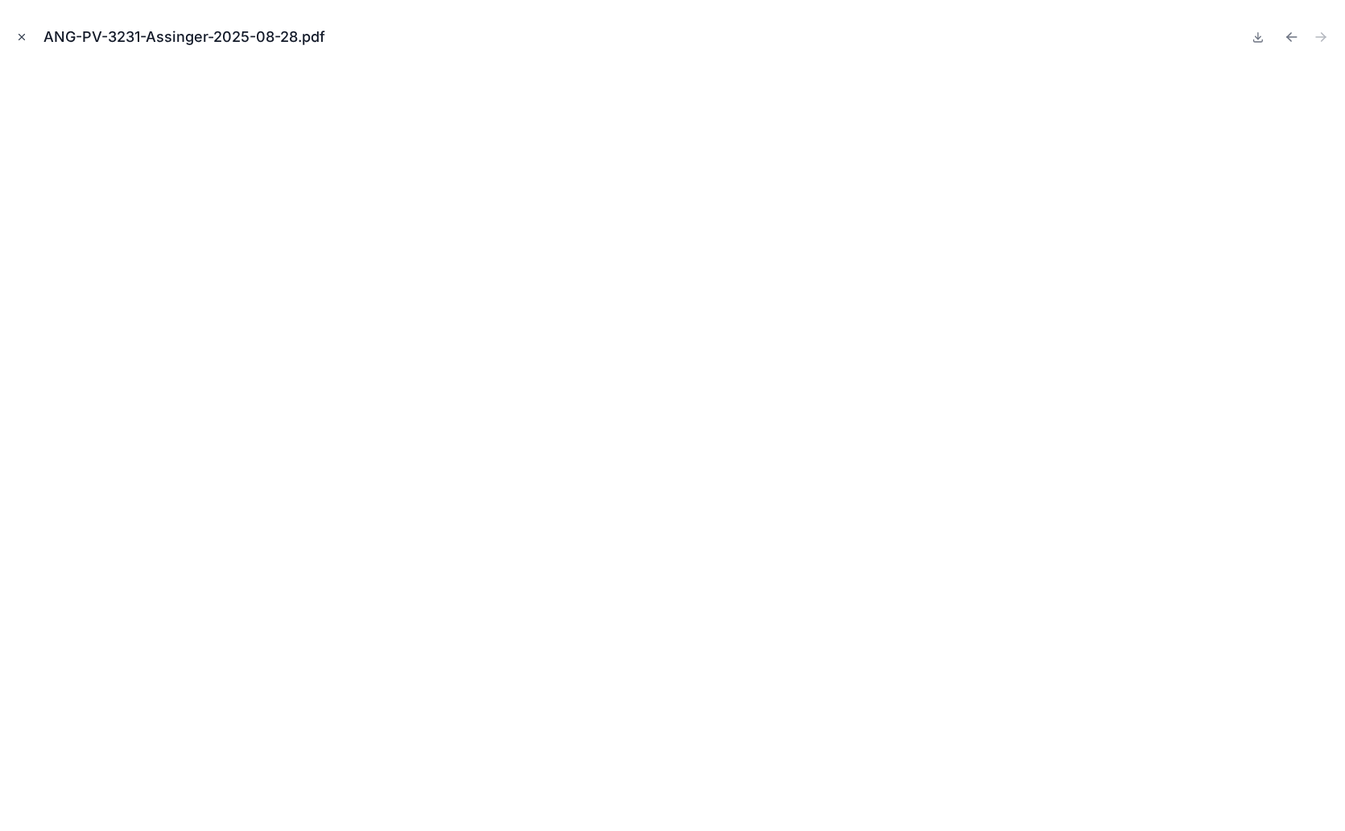
click at [19, 35] on icon "Close modal" at bounding box center [22, 38] width 6 height 6
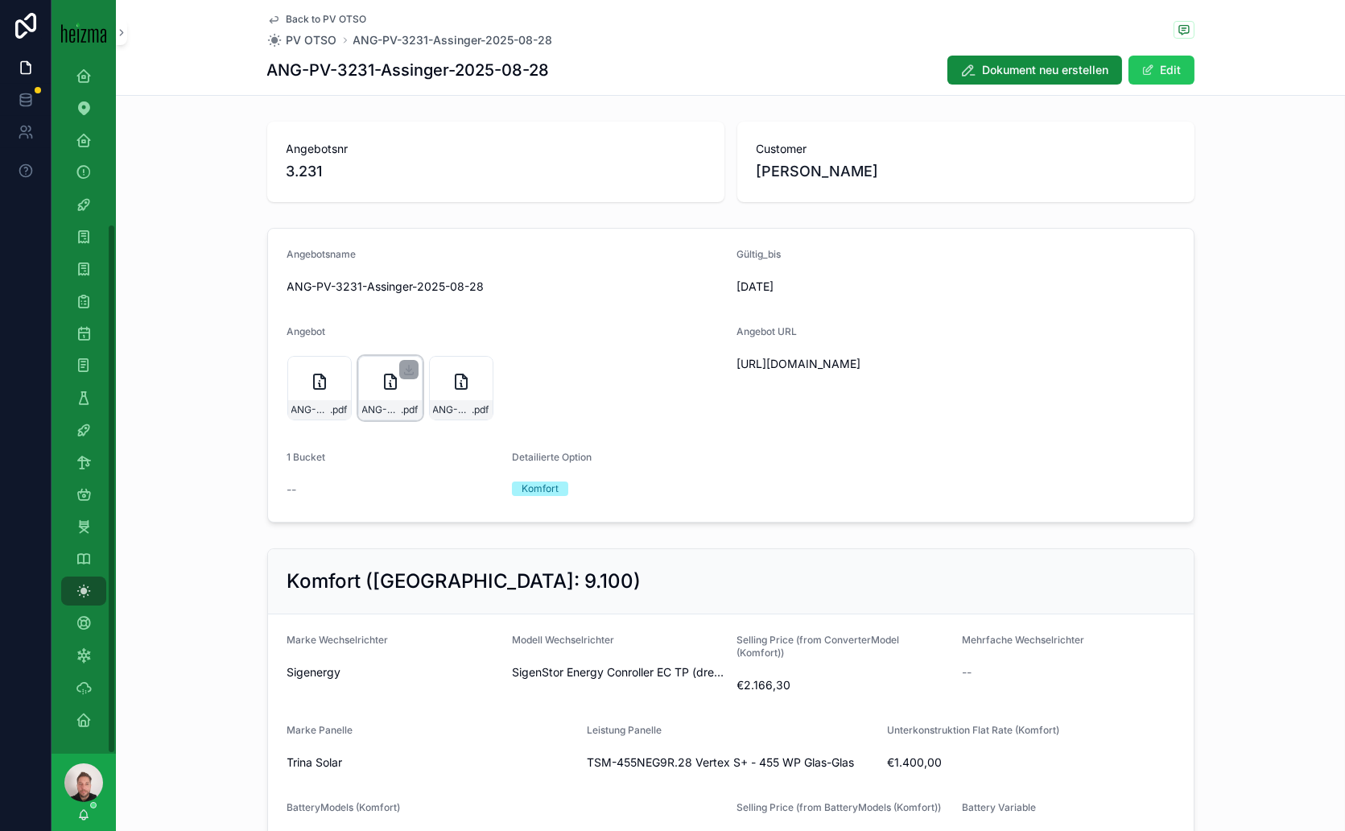
click at [363, 379] on div "ANG-PV-3231-Assinger-2025-08-28 .pdf" at bounding box center [390, 388] width 64 height 64
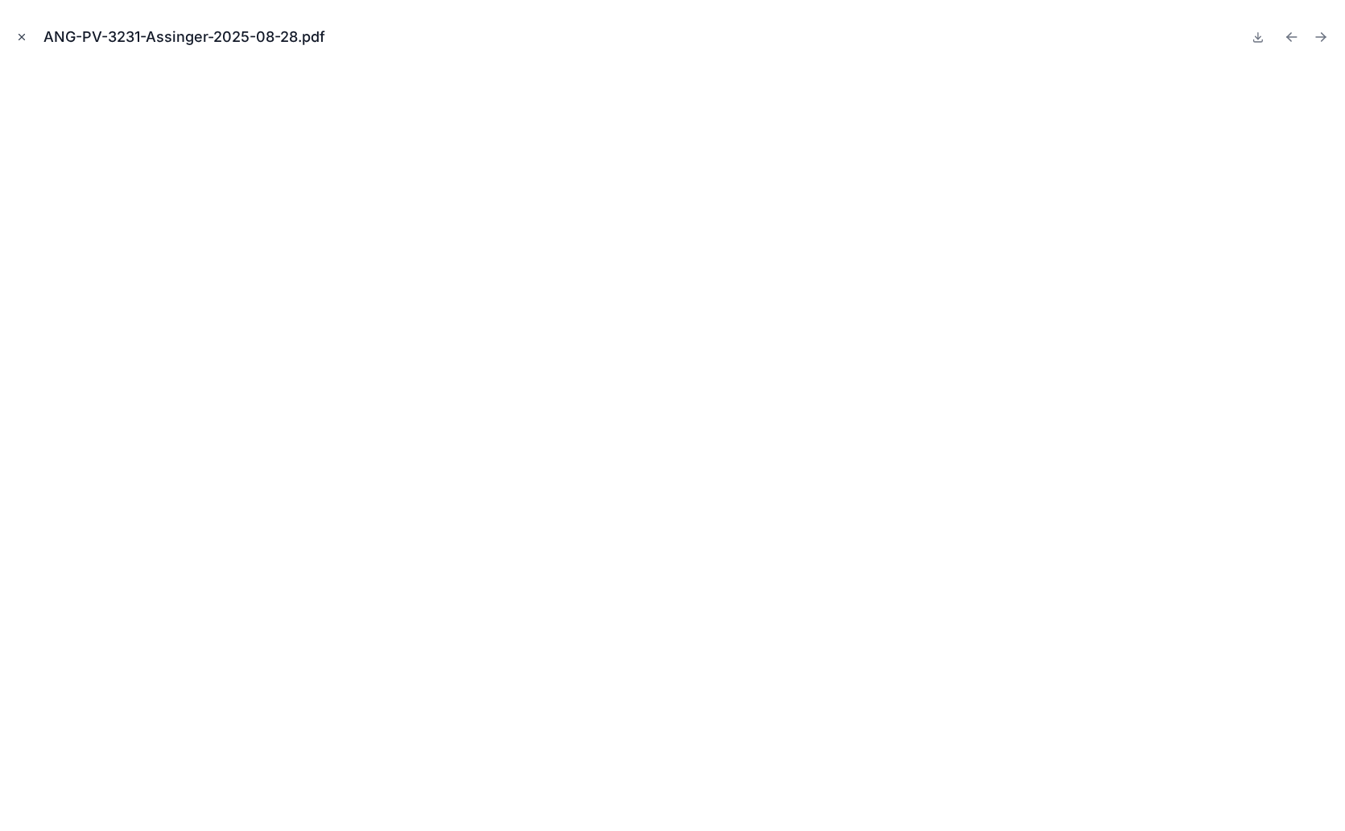
click at [20, 39] on icon "Close modal" at bounding box center [22, 38] width 6 height 6
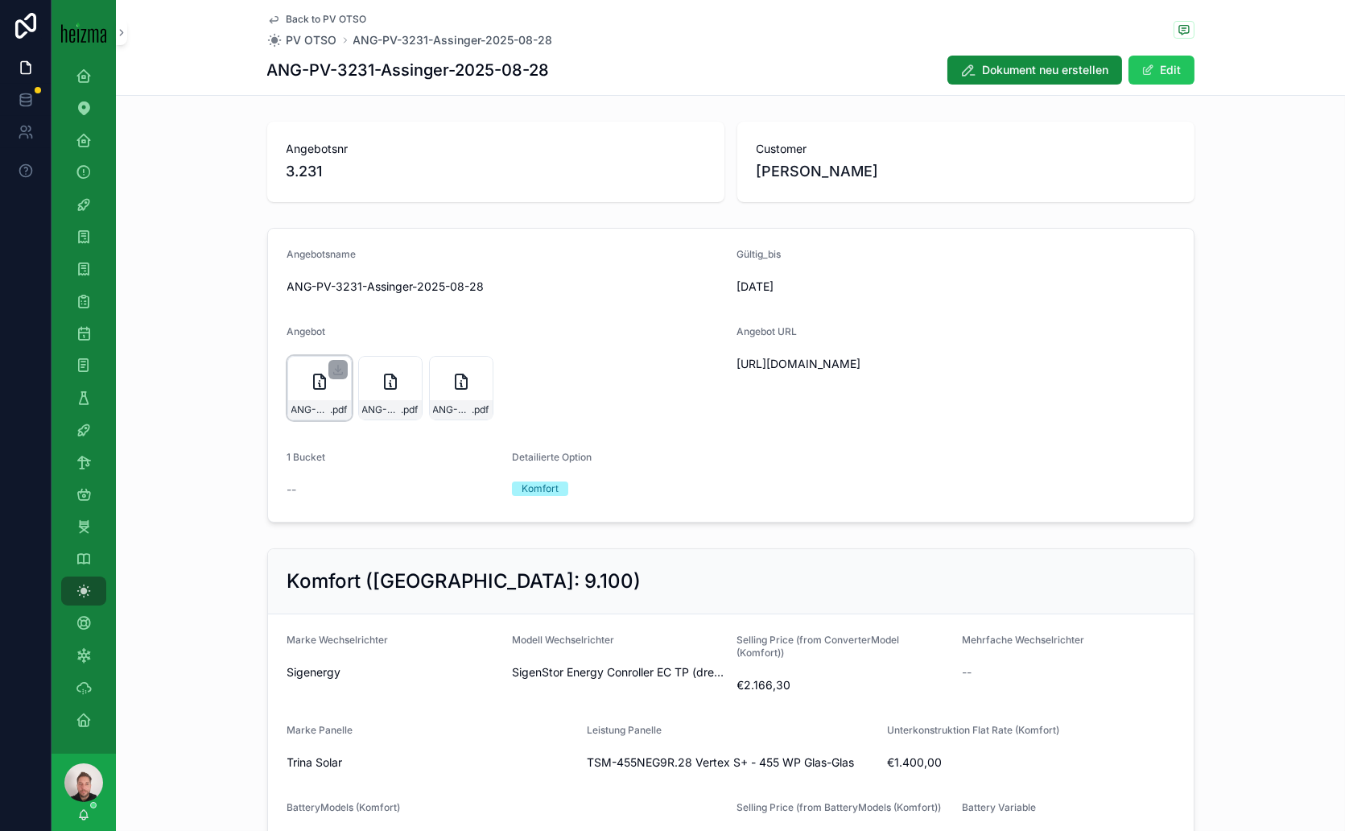
click at [316, 386] on icon "scrollable content" at bounding box center [319, 381] width 19 height 19
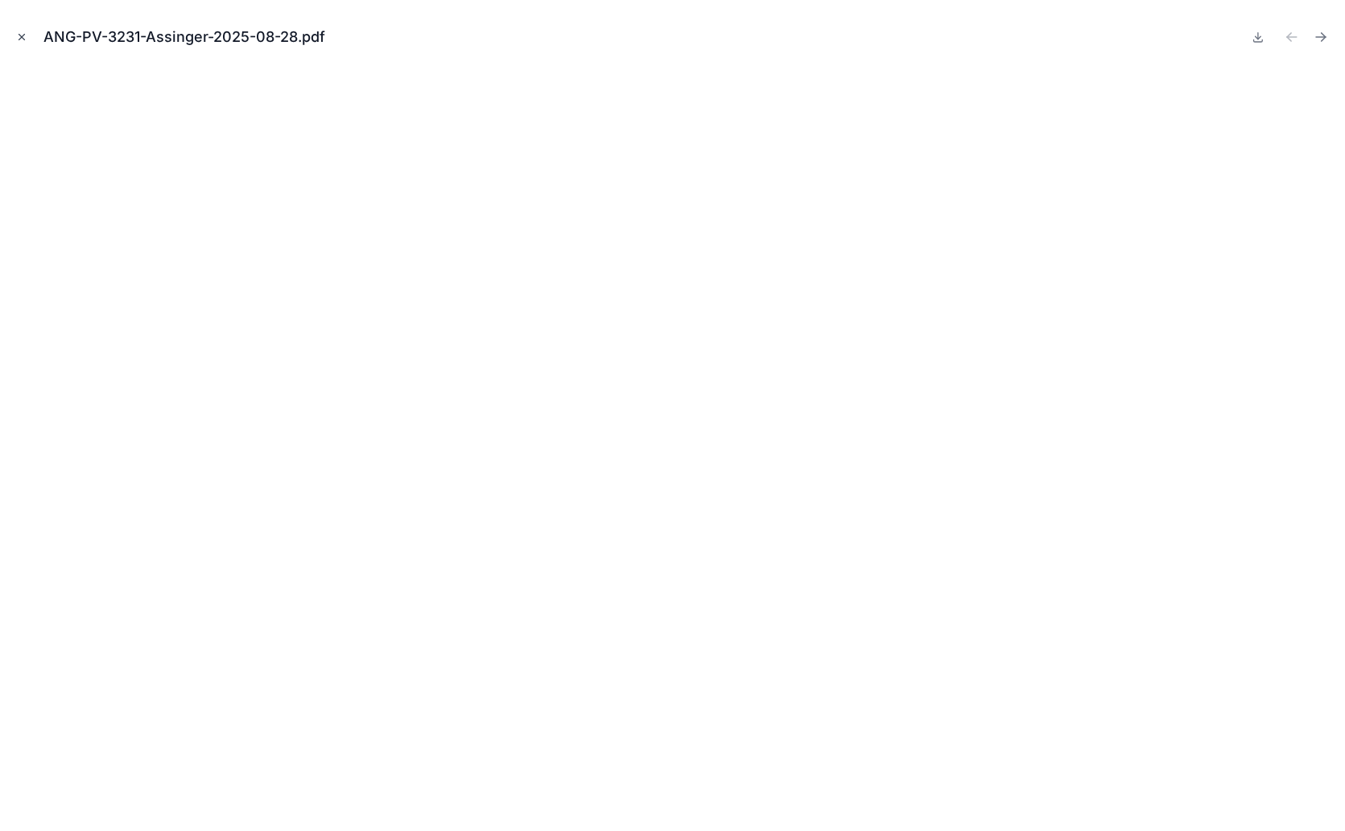
click at [25, 35] on icon "Close modal" at bounding box center [21, 36] width 11 height 11
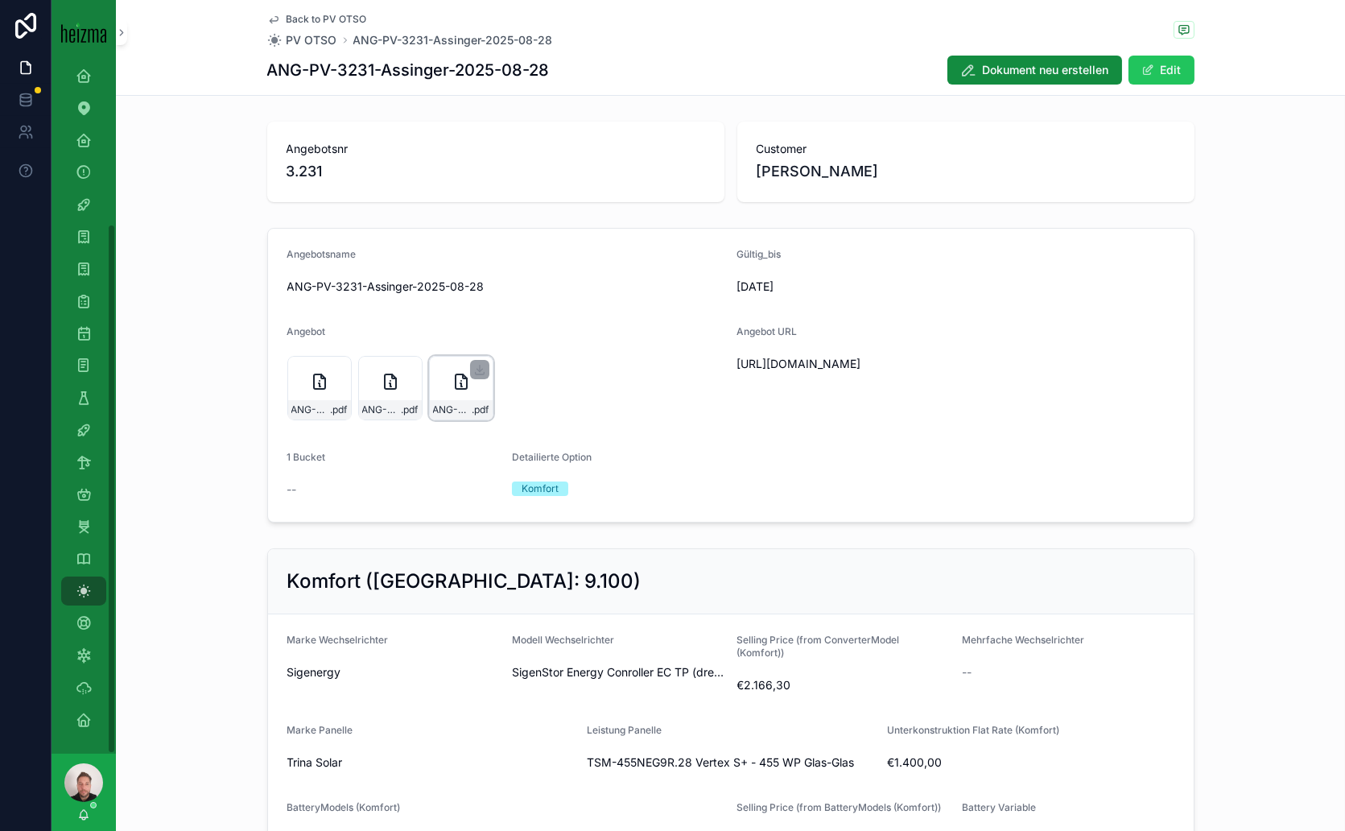
click at [442, 366] on div "ANG-PV-3231-Assinger-2025-08-28 .pdf" at bounding box center [461, 388] width 64 height 64
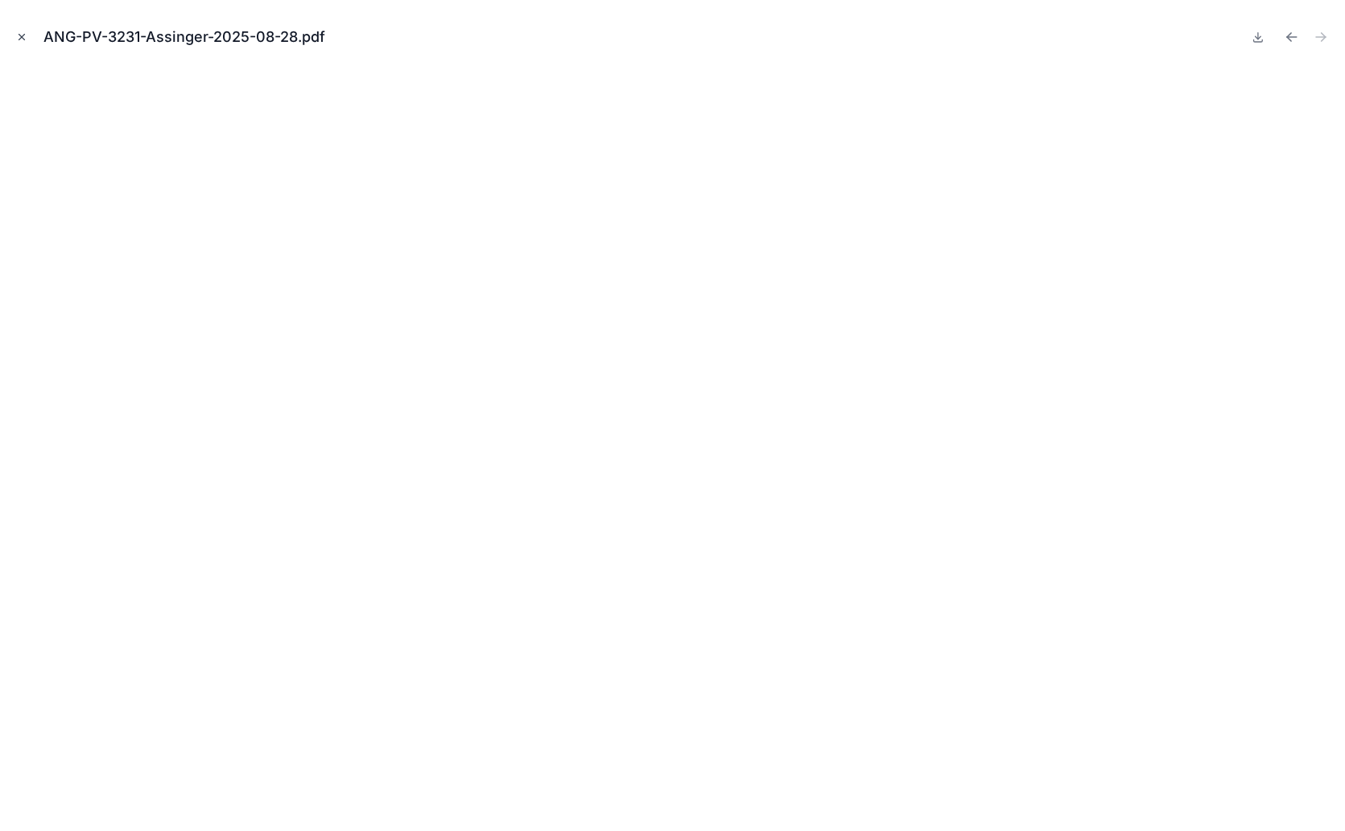
click at [21, 35] on icon "Close modal" at bounding box center [21, 36] width 11 height 11
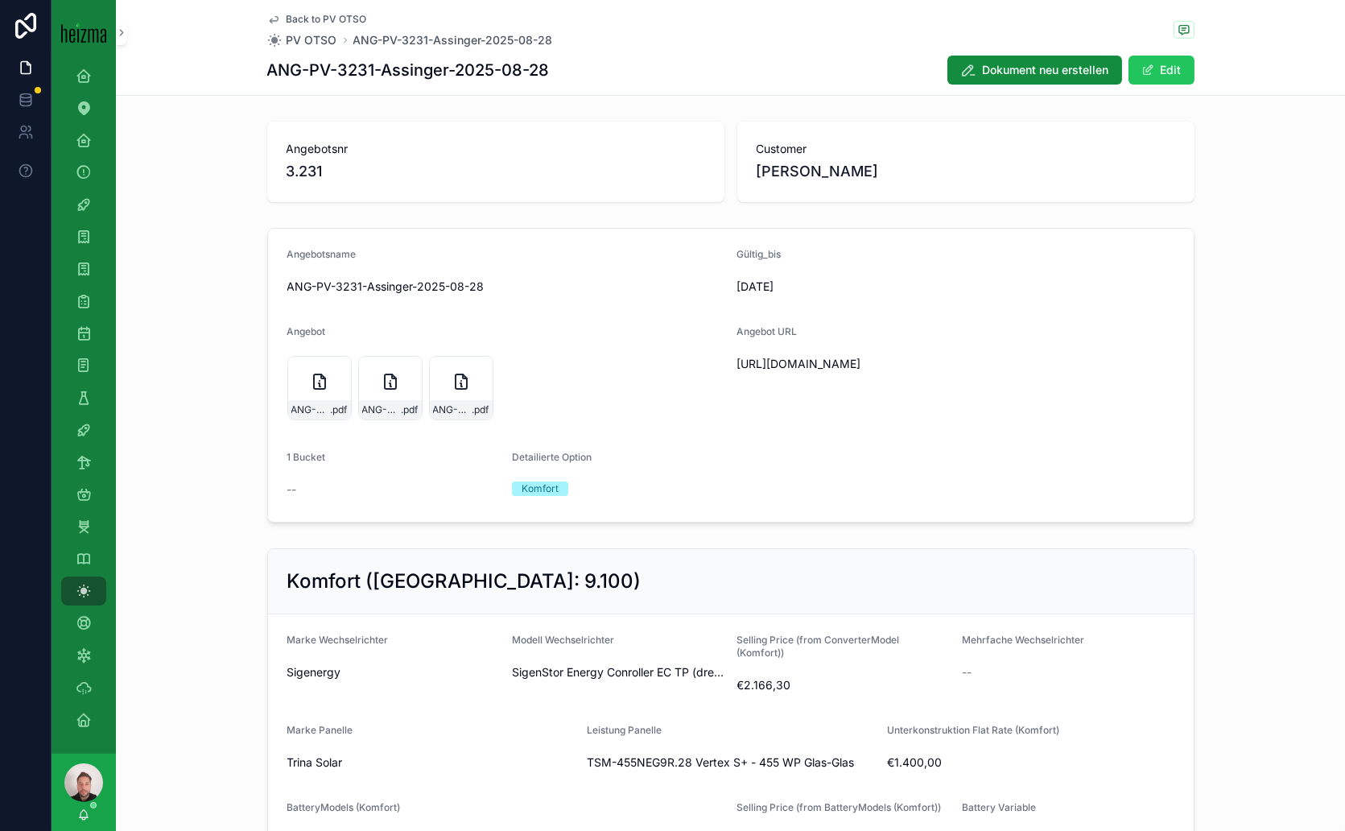
drag, startPoint x: 844, startPoint y: 382, endPoint x: 753, endPoint y: 368, distance: 92.0
click at [753, 368] on span "[URL][DOMAIN_NAME]" at bounding box center [955, 364] width 437 height 16
click at [737, 414] on div "Angebot URL [URL][DOMAIN_NAME]" at bounding box center [955, 375] width 437 height 100
drag, startPoint x: 727, startPoint y: 364, endPoint x: 1125, endPoint y: 382, distance: 398.1
click at [1125, 382] on form "Angebotsname ANG-PV-3231-Assinger-2025-08-28 Gültig_bis [DATE] Angebot ANG-PV-3…" at bounding box center [731, 375] width 926 height 293
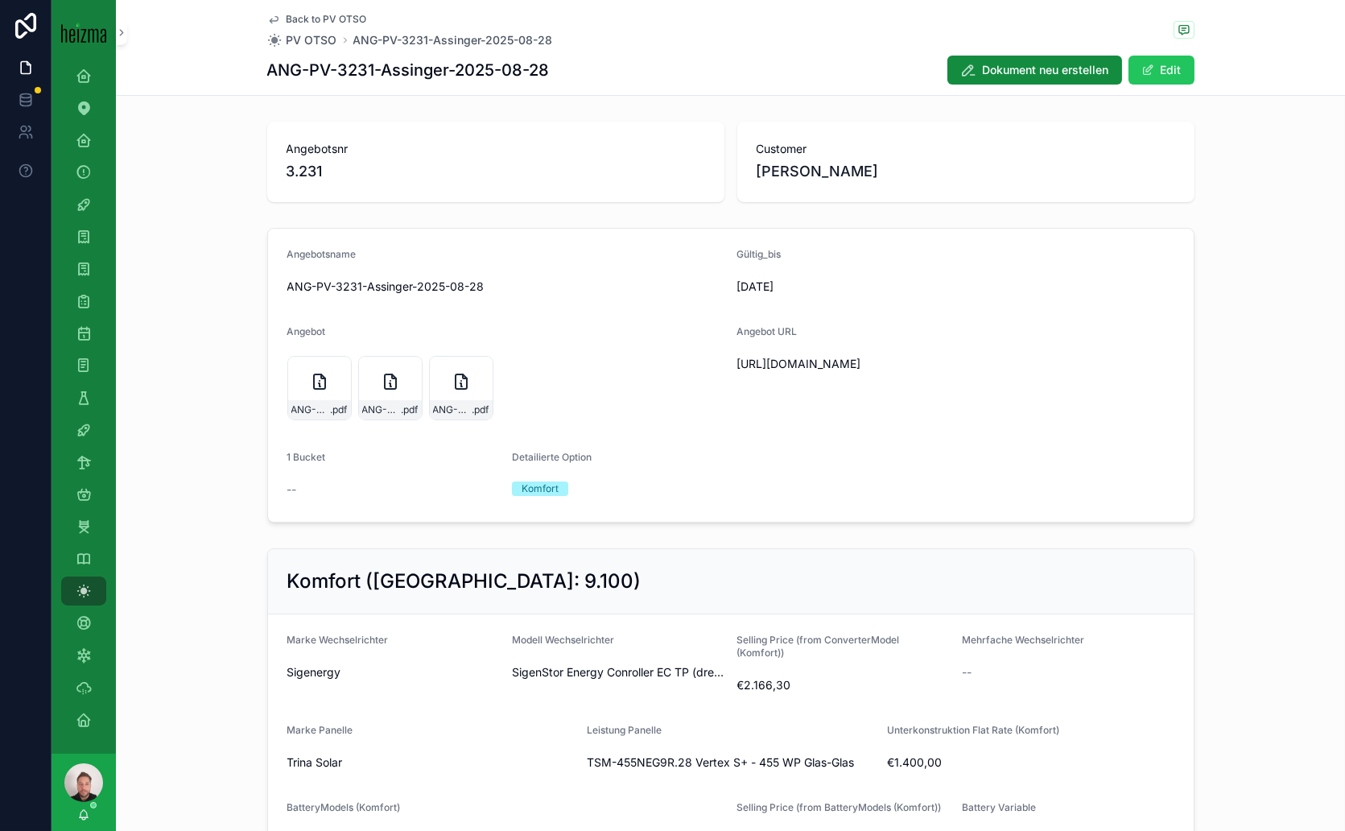
copy span "[URL][DOMAIN_NAME]"
